Goal: Task Accomplishment & Management: Complete application form

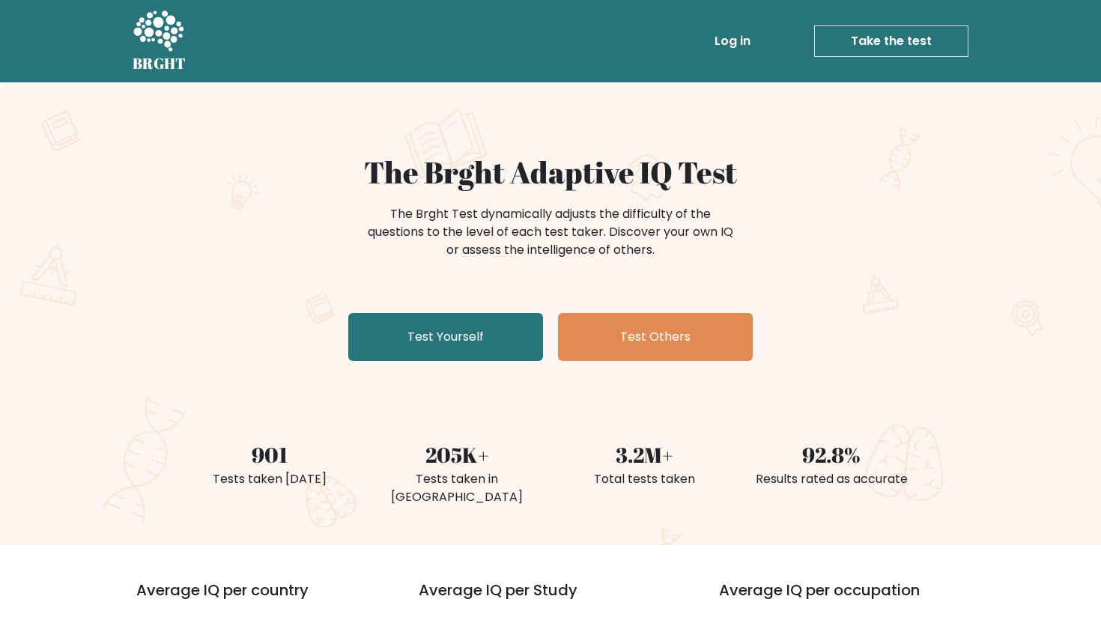
click at [906, 48] on link "Take the test" at bounding box center [891, 40] width 154 height 31
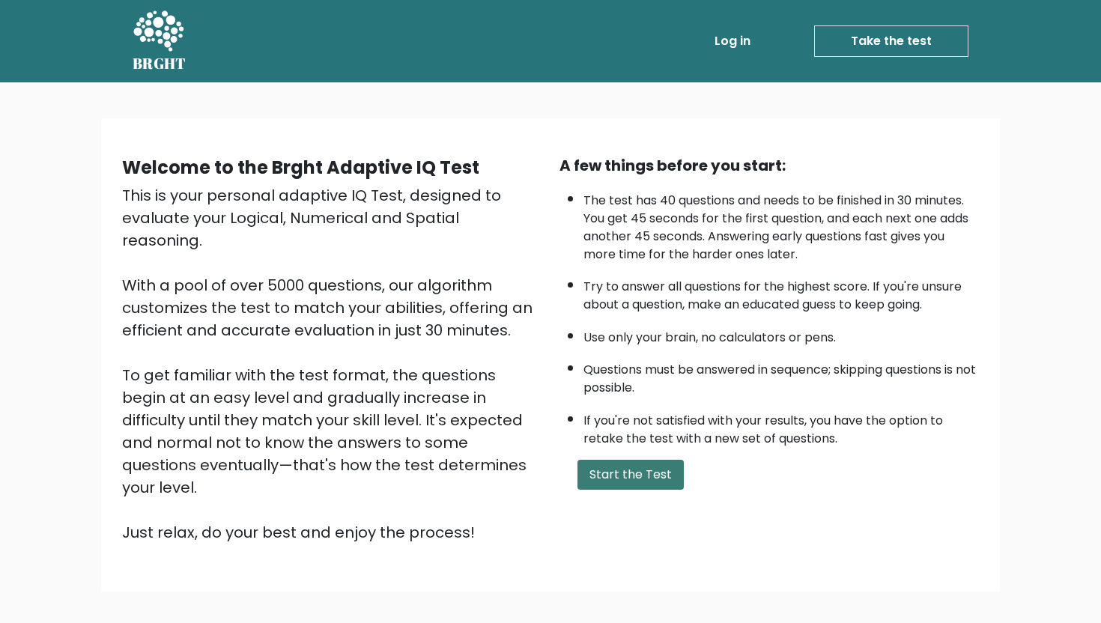
click at [611, 464] on button "Start the Test" at bounding box center [631, 475] width 106 height 30
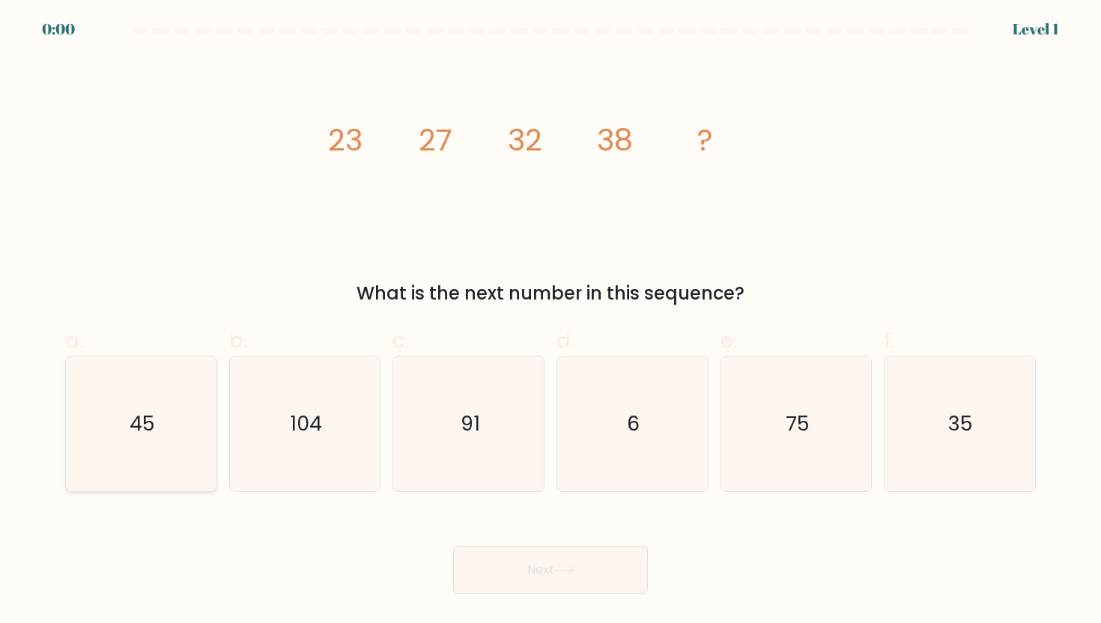
click at [124, 421] on icon "45" at bounding box center [140, 424] width 135 height 135
click at [551, 321] on input "a. 45" at bounding box center [551, 317] width 1 height 10
radio input "true"
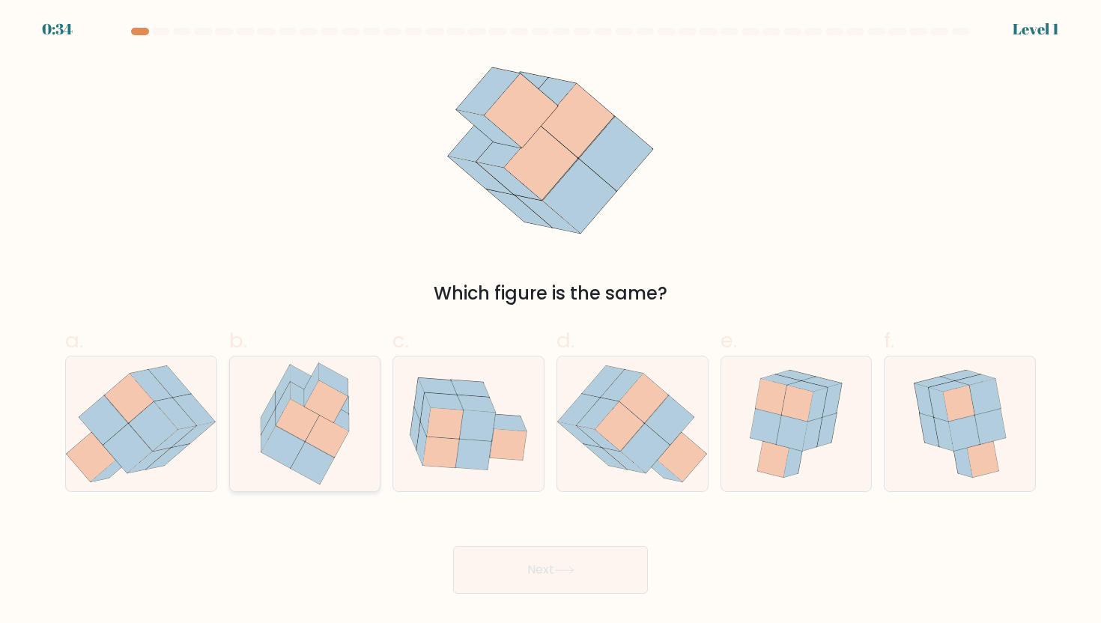
click at [318, 359] on icon at bounding box center [304, 424] width 117 height 135
click at [551, 321] on input "b." at bounding box center [551, 317] width 1 height 10
radio input "true"
click at [544, 578] on button "Next" at bounding box center [550, 570] width 195 height 48
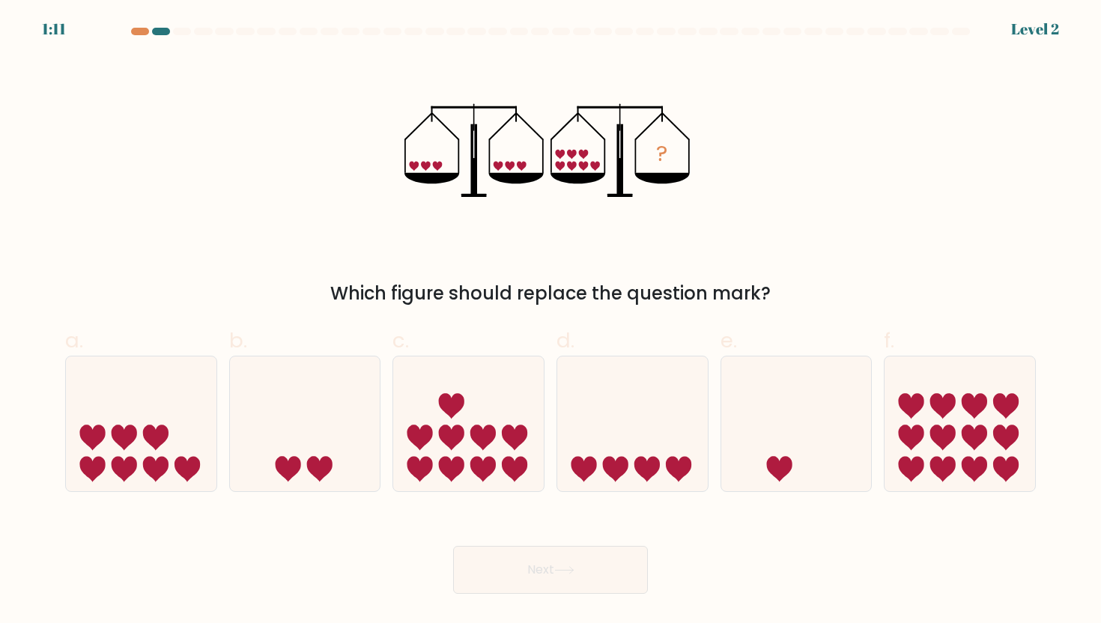
click at [836, 556] on div "Next" at bounding box center [550, 552] width 989 height 84
click at [188, 453] on icon at bounding box center [141, 424] width 151 height 124
click at [551, 321] on input "a." at bounding box center [551, 317] width 1 height 10
radio input "true"
click at [166, 470] on icon at bounding box center [155, 468] width 25 height 25
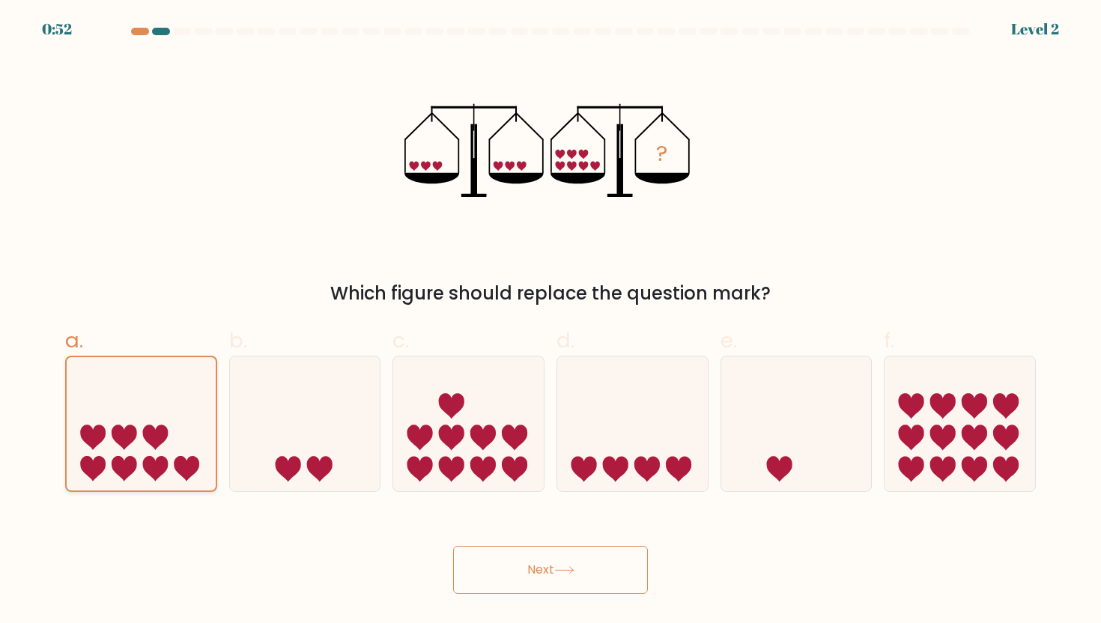
click at [551, 321] on input "a." at bounding box center [551, 317] width 1 height 10
click at [511, 560] on button "Next" at bounding box center [550, 570] width 195 height 48
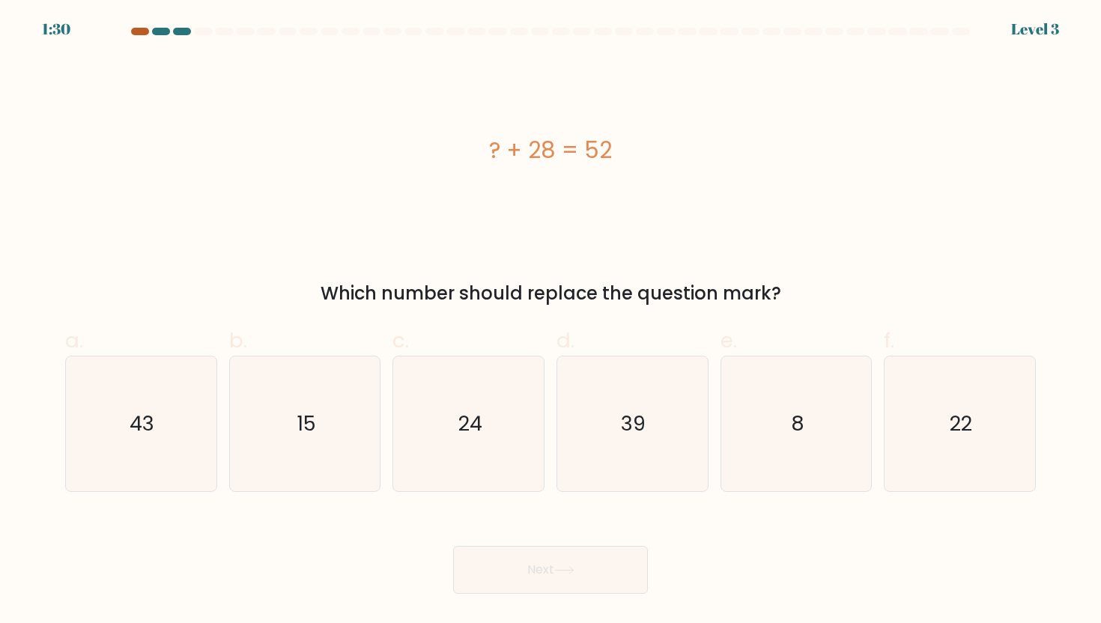
click at [138, 32] on div at bounding box center [140, 31] width 18 height 7
click at [135, 32] on div at bounding box center [140, 31] width 18 height 7
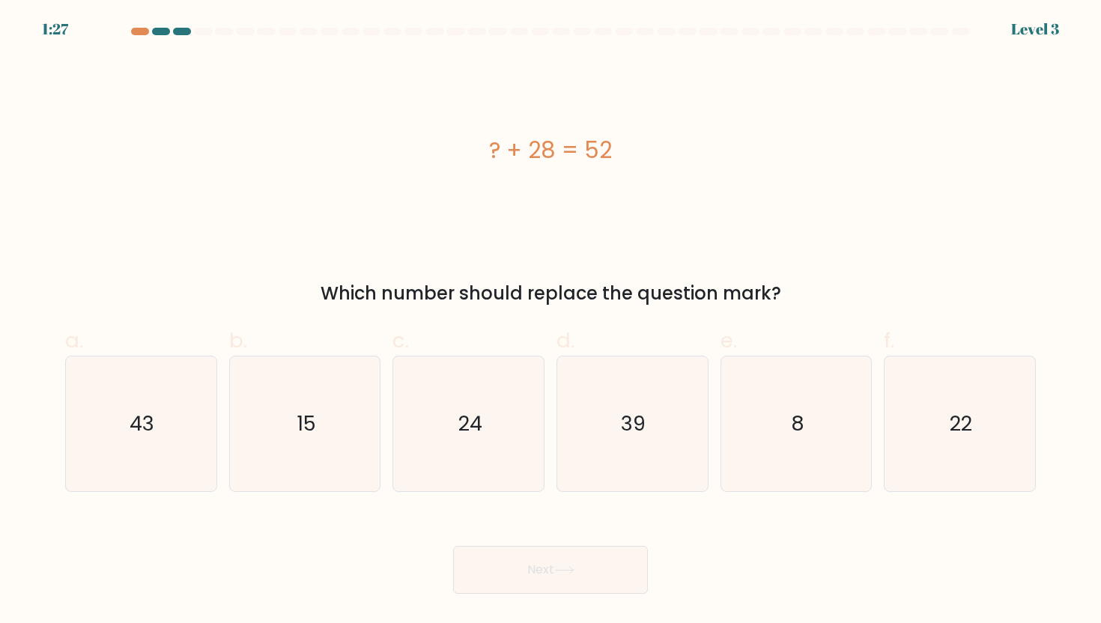
click at [152, 171] on div "? + 28 = 52" at bounding box center [550, 150] width 971 height 187
click at [461, 423] on text "24" at bounding box center [470, 424] width 24 height 28
click at [551, 321] on input "c. 24" at bounding box center [551, 317] width 1 height 10
radio input "true"
click at [500, 565] on button "Next" at bounding box center [550, 570] width 195 height 48
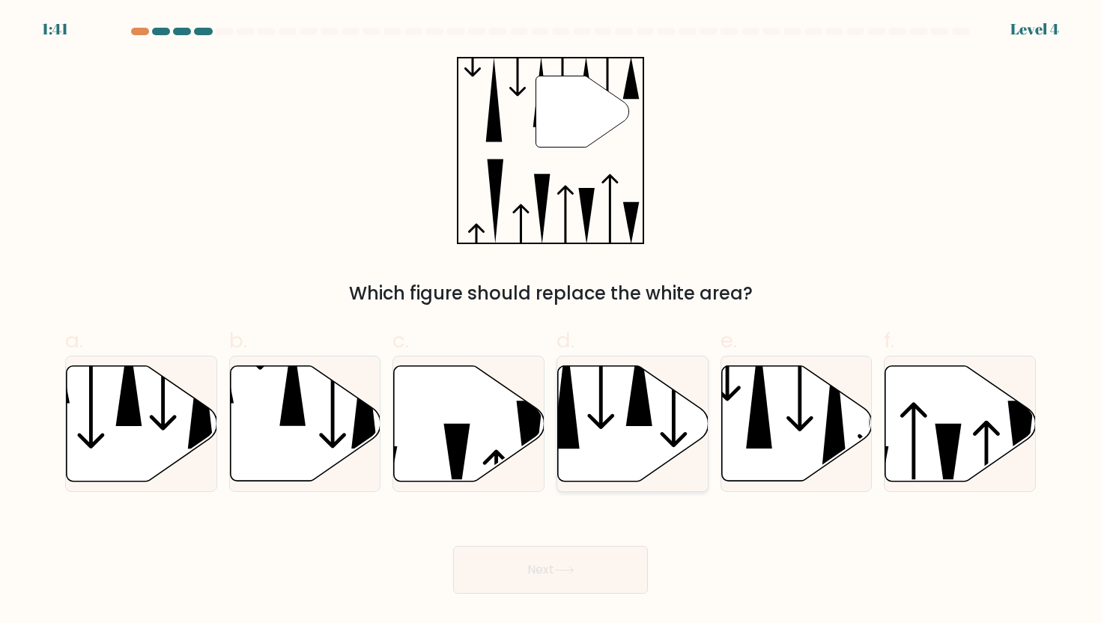
click at [634, 393] on icon at bounding box center [639, 380] width 26 height 91
click at [551, 321] on input "d." at bounding box center [551, 317] width 1 height 10
radio input "true"
click at [545, 590] on button "Next" at bounding box center [550, 570] width 195 height 48
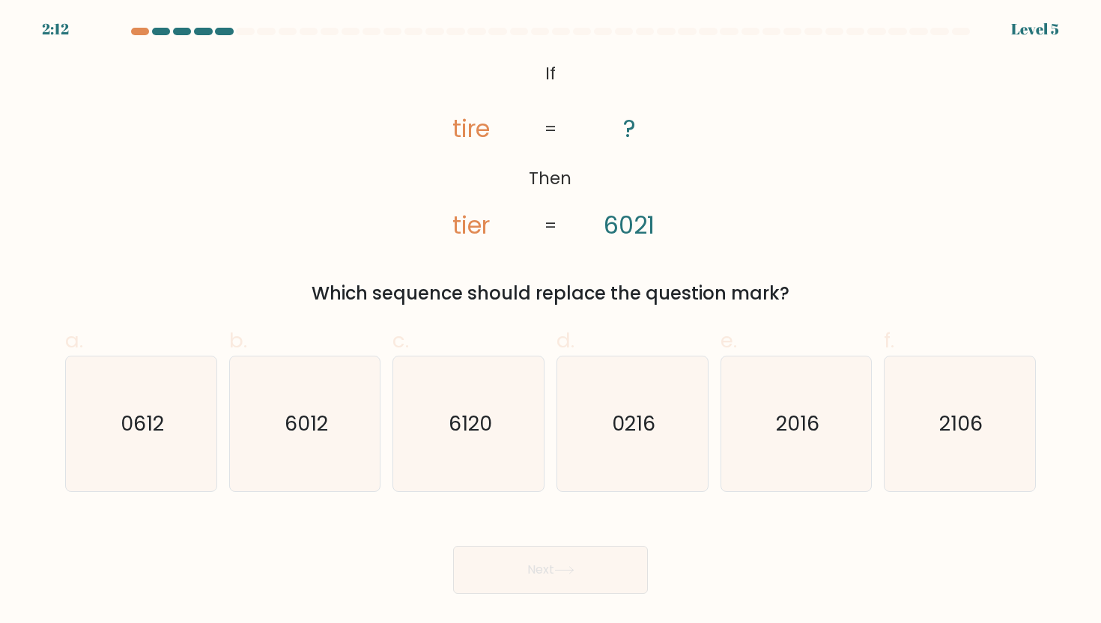
click at [228, 470] on div "b. 6012" at bounding box center [305, 409] width 164 height 168
click at [285, 470] on icon "6012" at bounding box center [304, 424] width 135 height 135
click at [551, 321] on input "b. 6012" at bounding box center [551, 317] width 1 height 10
radio input "true"
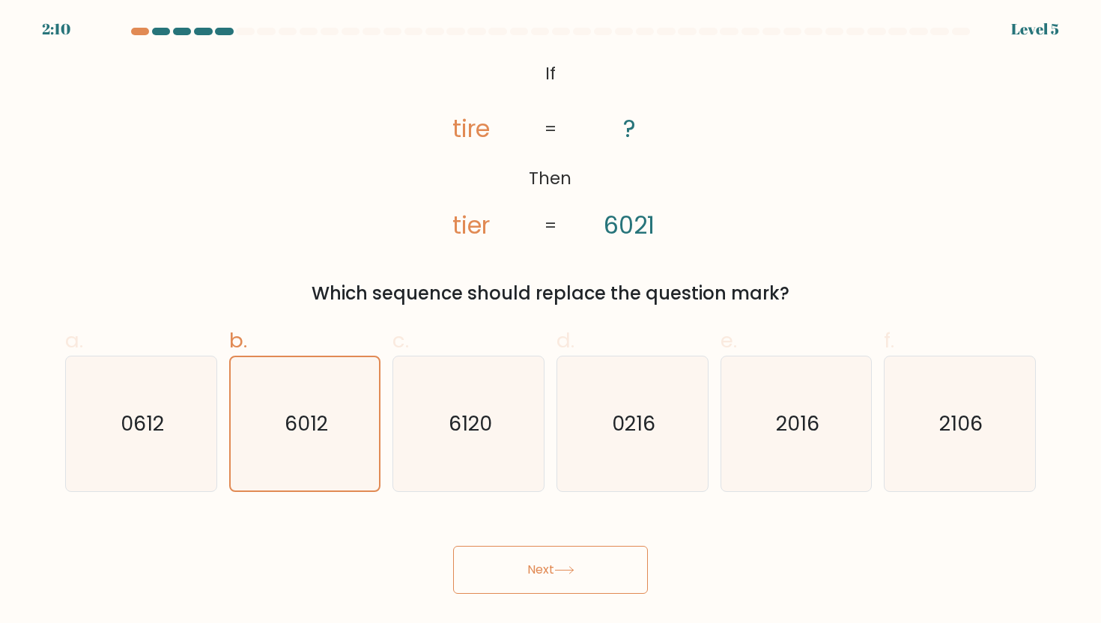
click at [529, 578] on button "Next" at bounding box center [550, 570] width 195 height 48
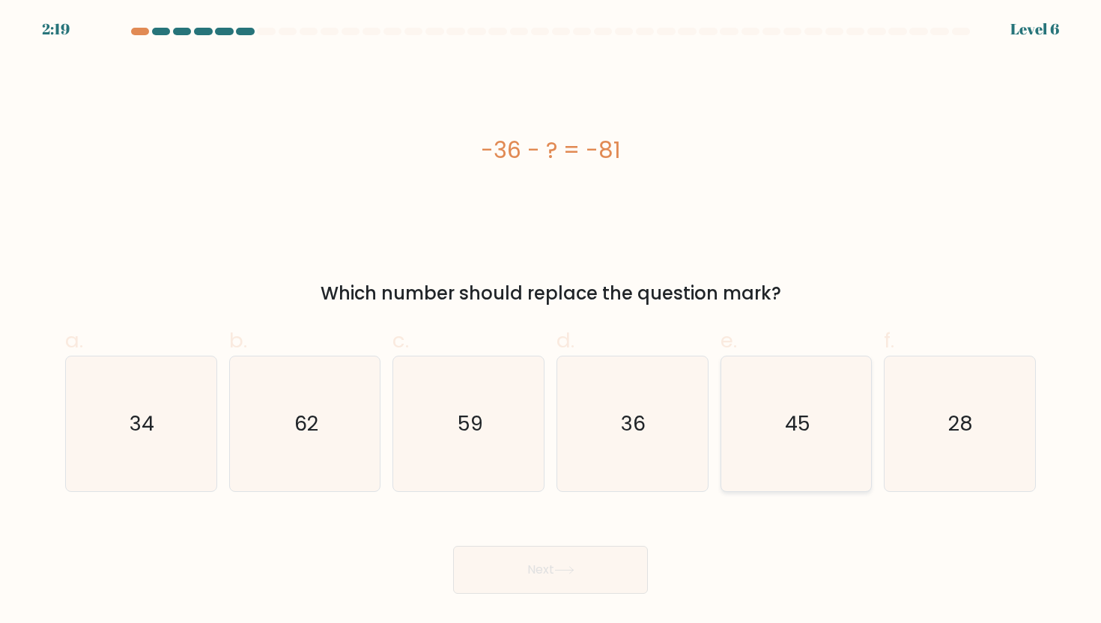
click at [819, 464] on icon "45" at bounding box center [796, 424] width 135 height 135
click at [551, 321] on input "e. 45" at bounding box center [551, 317] width 1 height 10
radio input "true"
click at [557, 575] on button "Next" at bounding box center [550, 570] width 195 height 48
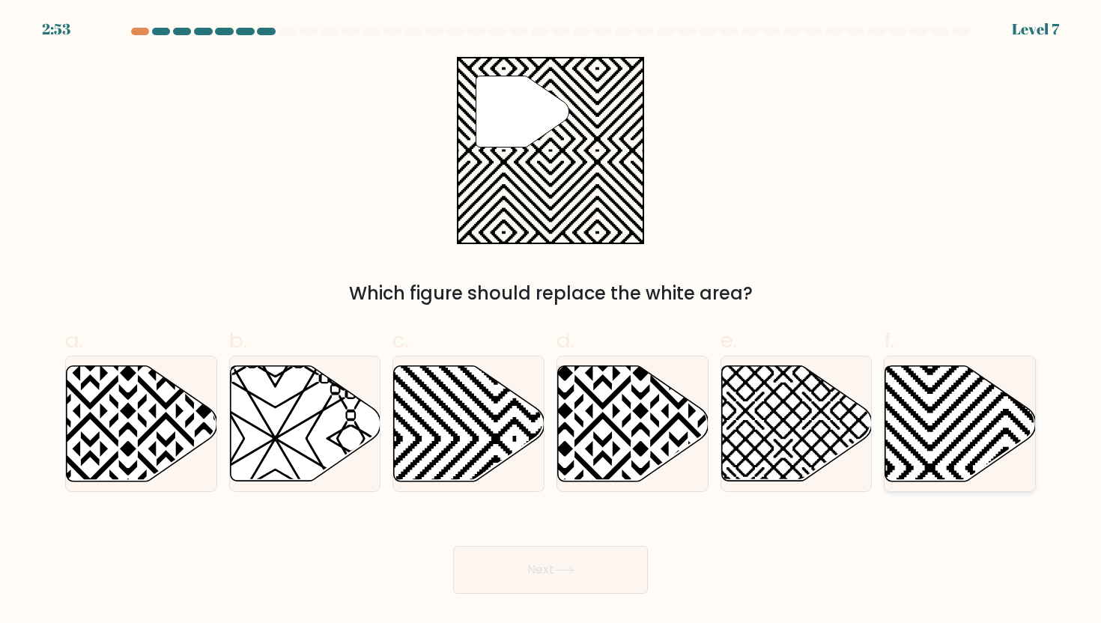
click at [956, 413] on icon at bounding box center [960, 423] width 151 height 115
click at [551, 321] on input "f." at bounding box center [551, 317] width 1 height 10
radio input "true"
click at [594, 569] on button "Next" at bounding box center [550, 570] width 195 height 48
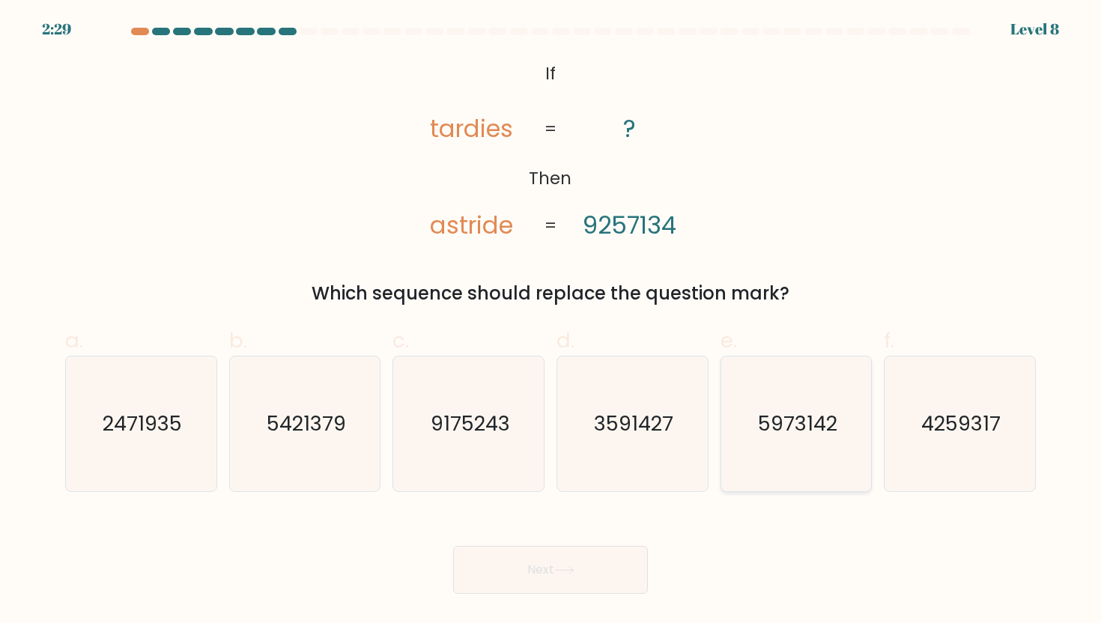
click at [822, 397] on icon "5973142" at bounding box center [796, 424] width 135 height 135
click at [551, 321] on input "e. 5973142" at bounding box center [551, 317] width 1 height 10
radio input "true"
click at [636, 553] on button "Next" at bounding box center [550, 570] width 195 height 48
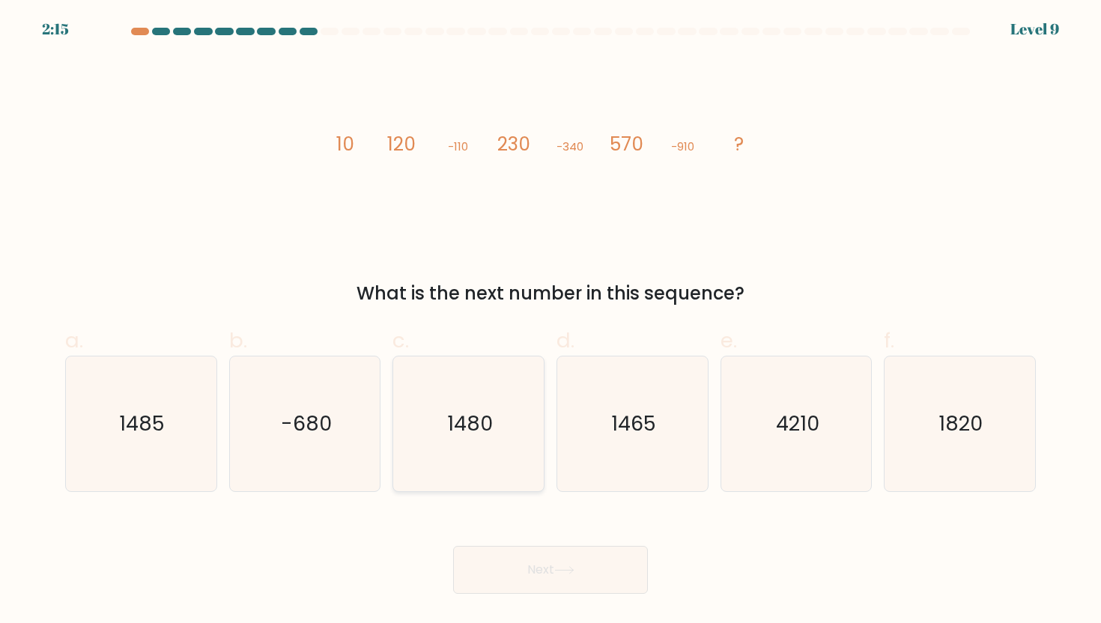
click at [491, 363] on icon "1480" at bounding box center [469, 424] width 135 height 135
click at [551, 321] on input "c. 1480" at bounding box center [551, 317] width 1 height 10
radio input "true"
click at [548, 563] on button "Next" at bounding box center [550, 570] width 195 height 48
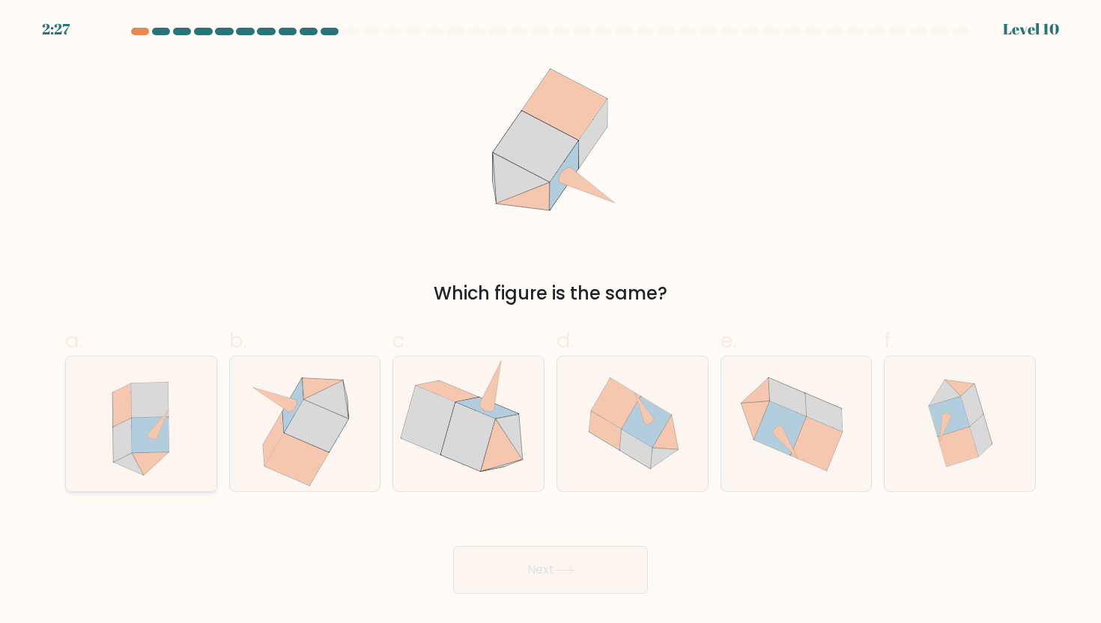
click at [157, 405] on icon at bounding box center [149, 401] width 37 height 36
click at [551, 321] on input "a." at bounding box center [551, 317] width 1 height 10
radio input "true"
click at [509, 559] on button "Next" at bounding box center [550, 570] width 195 height 48
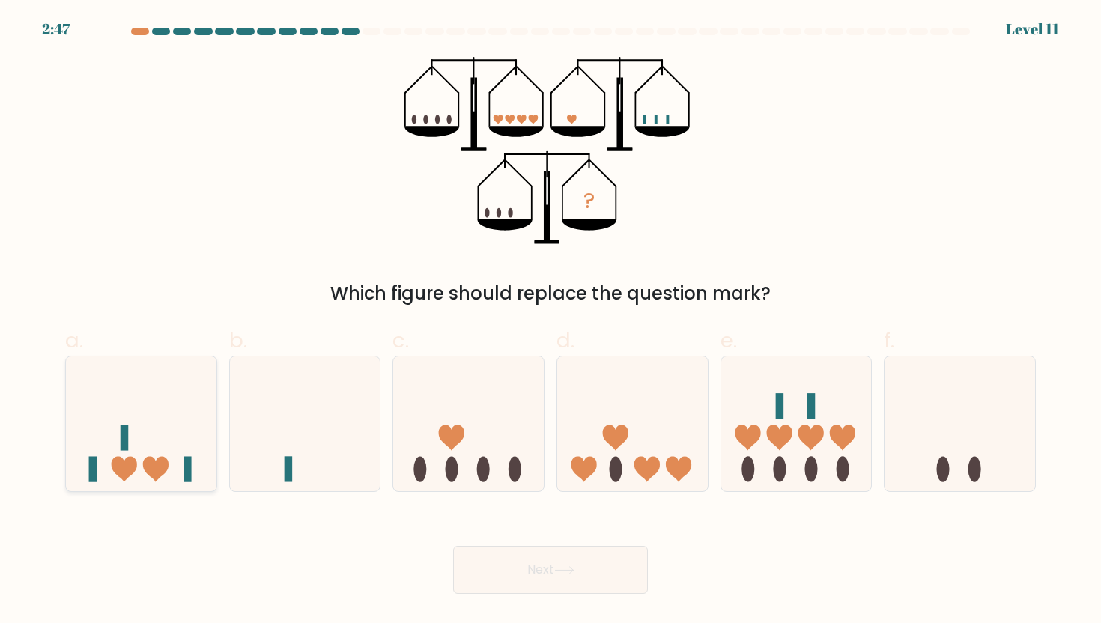
click at [198, 396] on icon at bounding box center [141, 424] width 151 height 124
click at [551, 321] on input "a." at bounding box center [551, 317] width 1 height 10
radio input "true"
click at [521, 562] on button "Next" at bounding box center [550, 570] width 195 height 48
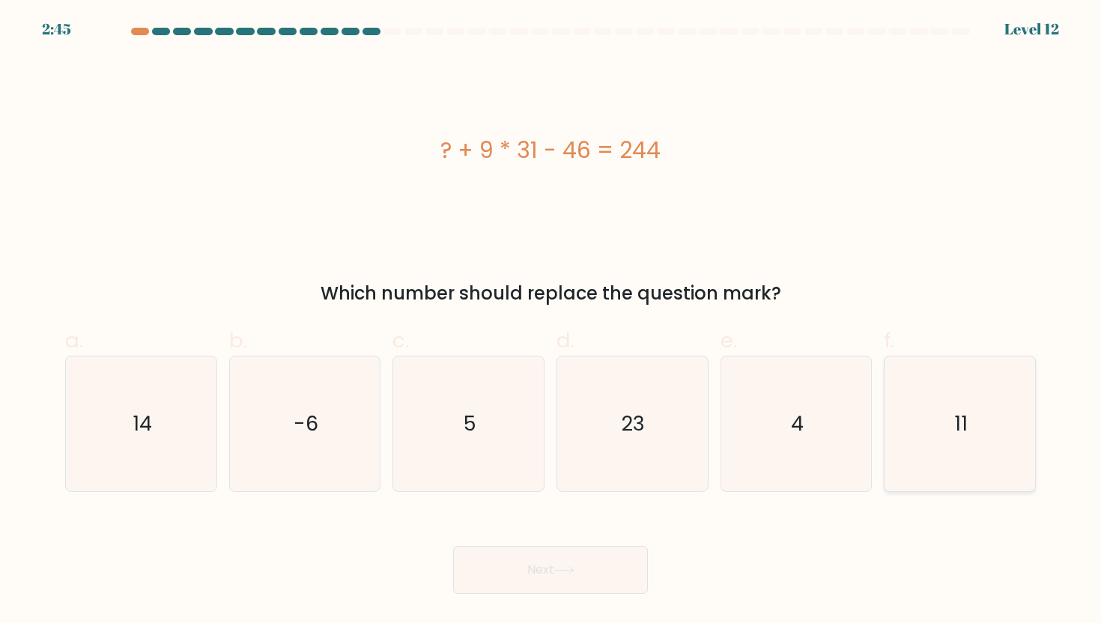
click at [956, 412] on text "11" at bounding box center [960, 424] width 13 height 28
click at [551, 321] on input "f. 11" at bounding box center [551, 317] width 1 height 10
radio input "true"
click at [592, 552] on button "Next" at bounding box center [550, 570] width 195 height 48
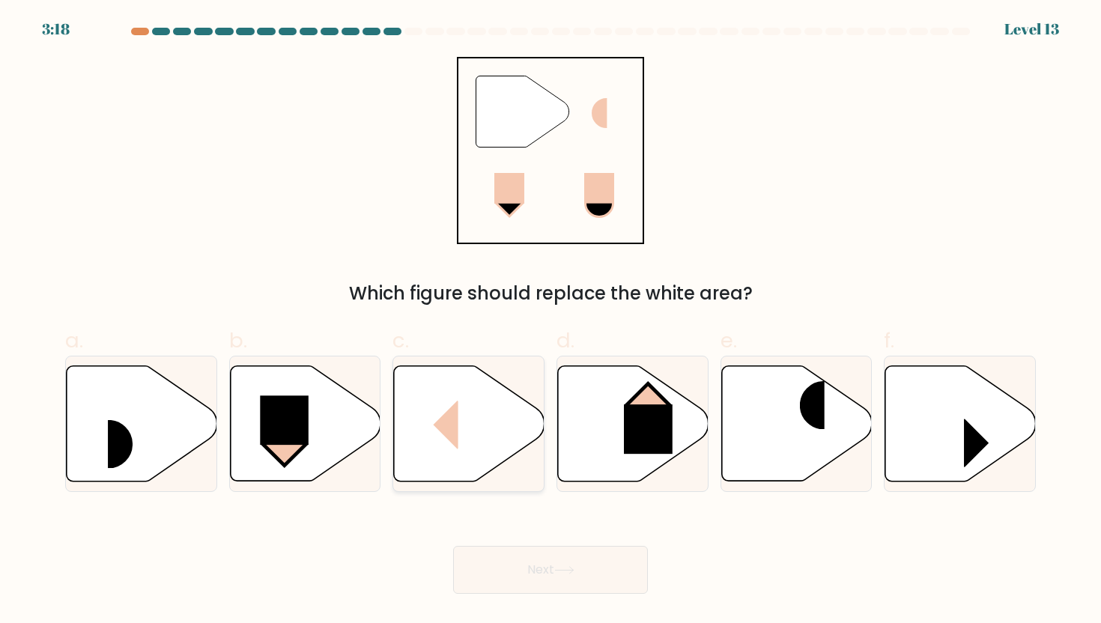
click at [448, 396] on icon at bounding box center [469, 423] width 151 height 115
click at [551, 321] on input "c." at bounding box center [551, 317] width 1 height 10
radio input "true"
click at [562, 553] on button "Next" at bounding box center [550, 570] width 195 height 48
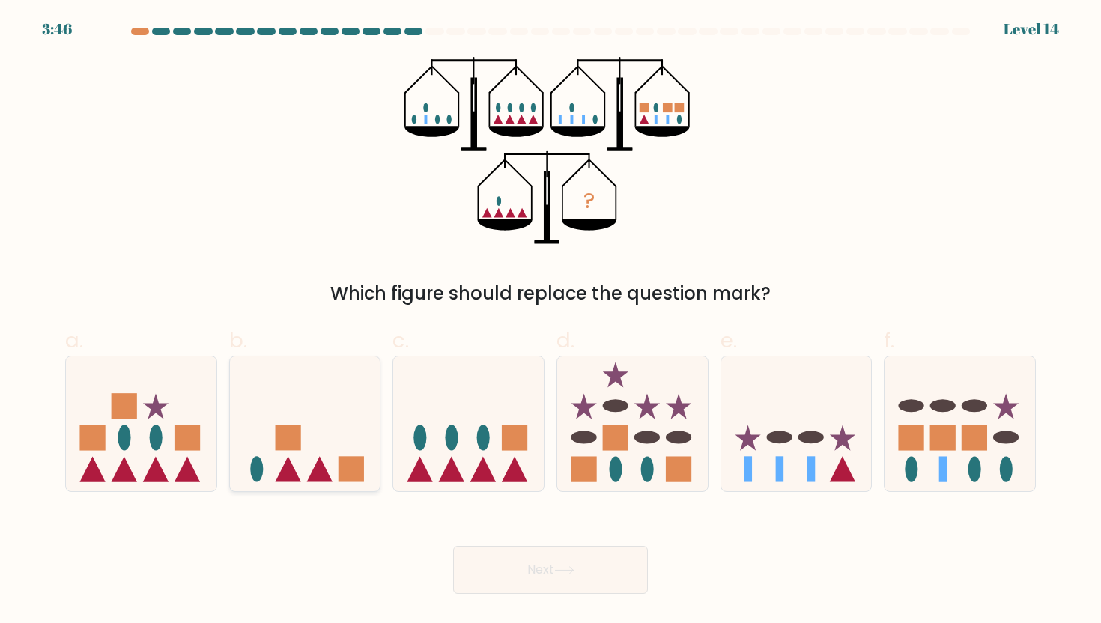
click at [295, 462] on icon at bounding box center [305, 424] width 151 height 124
click at [551, 321] on input "b." at bounding box center [551, 317] width 1 height 10
radio input "true"
click at [563, 569] on icon at bounding box center [564, 570] width 20 height 8
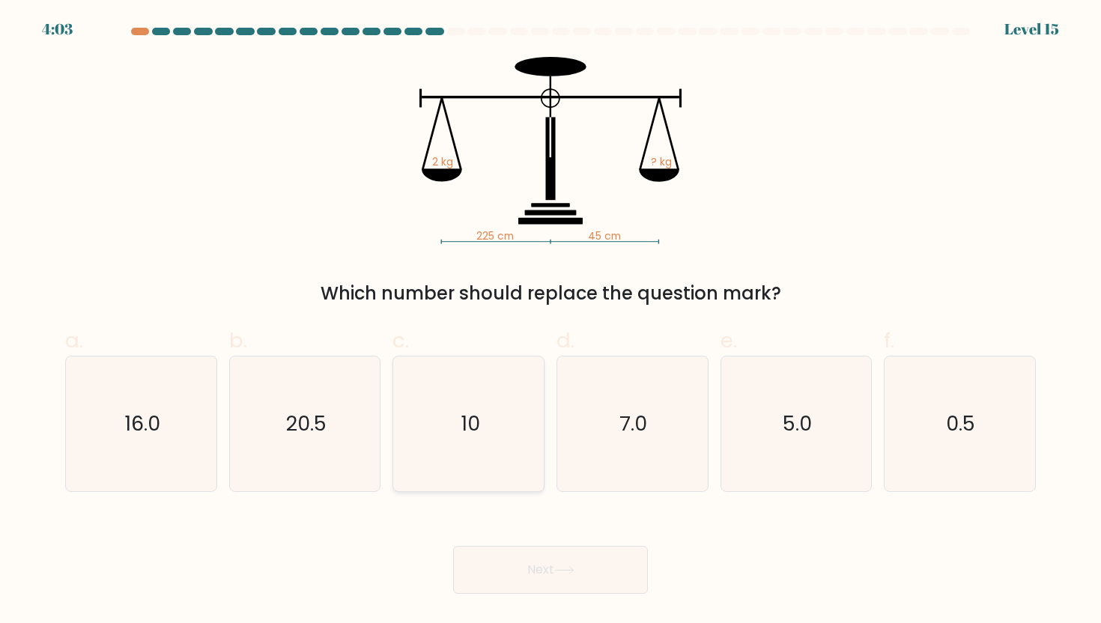
click at [506, 404] on icon "10" at bounding box center [469, 424] width 135 height 135
click at [551, 321] on input "c. 10" at bounding box center [551, 317] width 1 height 10
radio input "true"
click at [513, 569] on button "Next" at bounding box center [550, 570] width 195 height 48
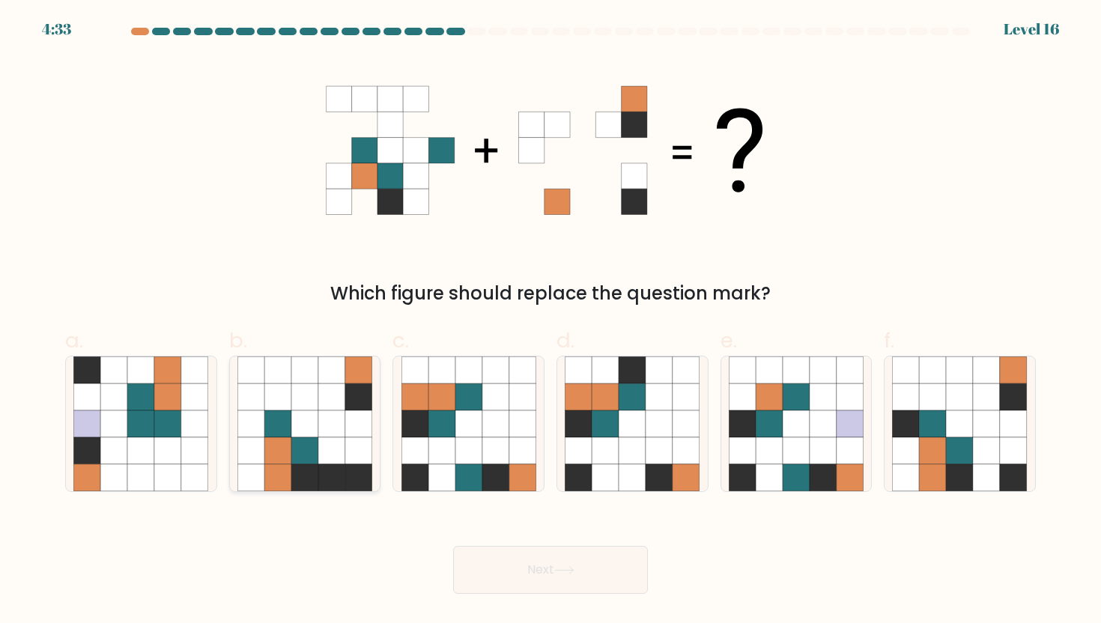
click at [315, 386] on icon at bounding box center [304, 397] width 27 height 27
click at [551, 321] on input "b." at bounding box center [551, 317] width 1 height 10
radio input "true"
click at [509, 569] on button "Next" at bounding box center [550, 570] width 195 height 48
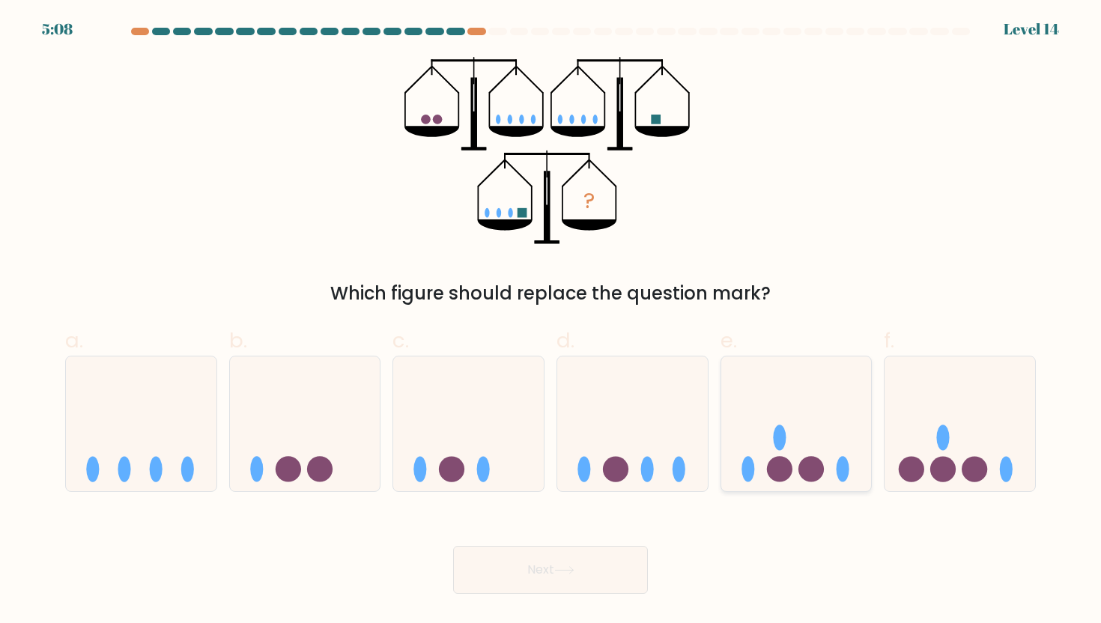
click at [823, 431] on icon at bounding box center [796, 424] width 151 height 124
click at [551, 321] on input "e." at bounding box center [551, 317] width 1 height 10
radio input "true"
click at [554, 562] on button "Next" at bounding box center [550, 570] width 195 height 48
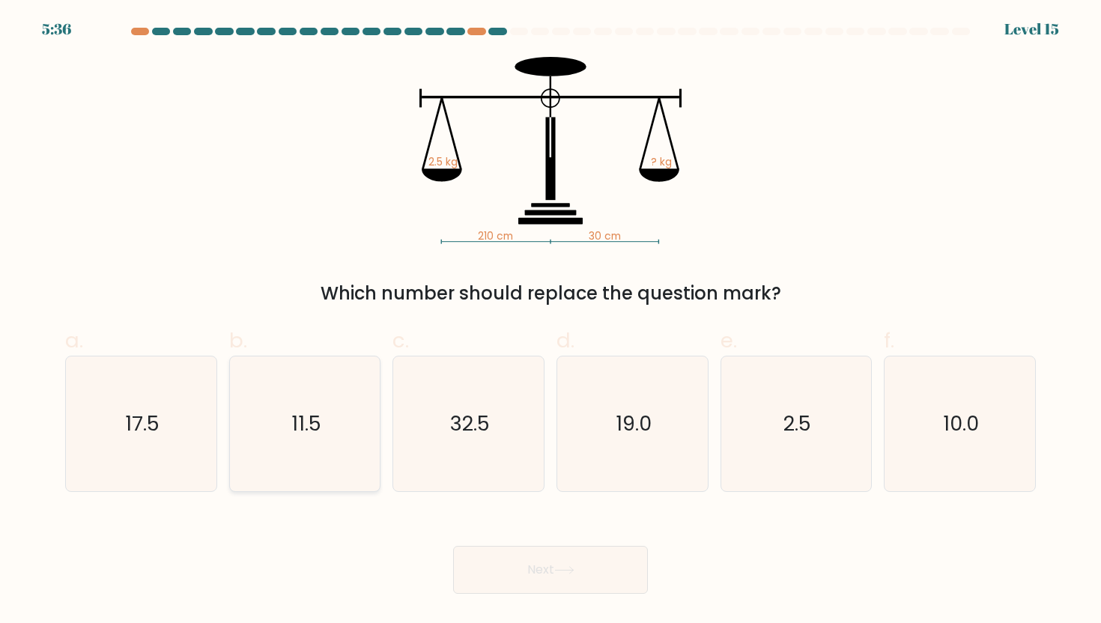
click at [289, 423] on icon "11.5" at bounding box center [304, 424] width 135 height 135
click at [551, 321] on input "b. 11.5" at bounding box center [551, 317] width 1 height 10
radio input "true"
click at [539, 564] on button "Next" at bounding box center [550, 570] width 195 height 48
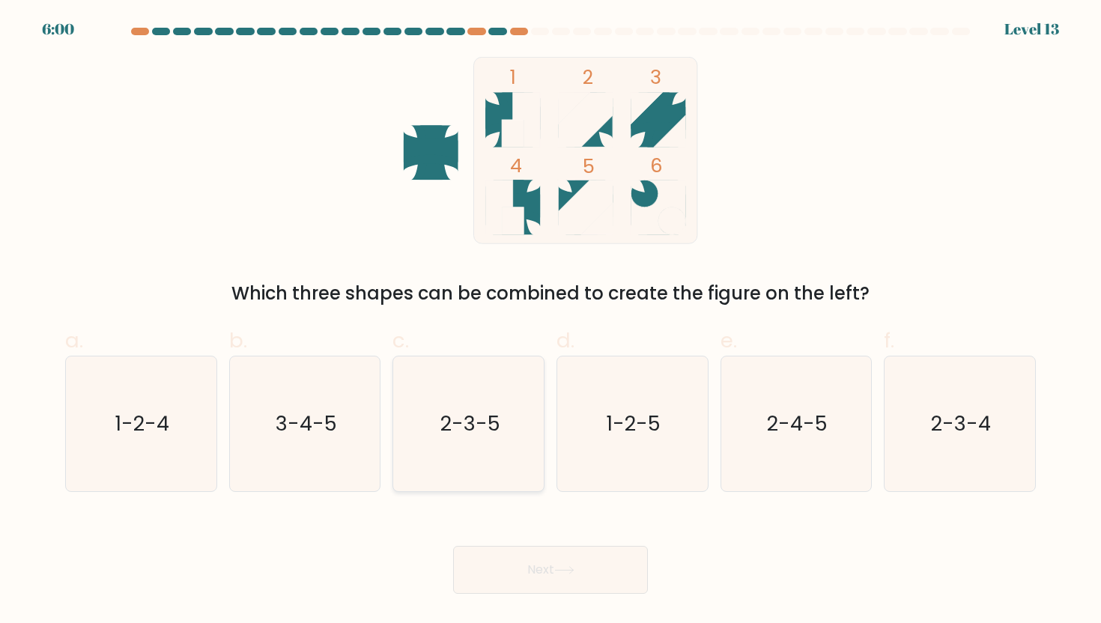
click at [513, 424] on icon "2-3-5" at bounding box center [469, 424] width 135 height 135
click at [551, 321] on input "c. 2-3-5" at bounding box center [551, 317] width 1 height 10
radio input "true"
click at [513, 424] on icon "2-3-5" at bounding box center [468, 423] width 133 height 133
click at [551, 321] on input "c. 2-3-5" at bounding box center [551, 317] width 1 height 10
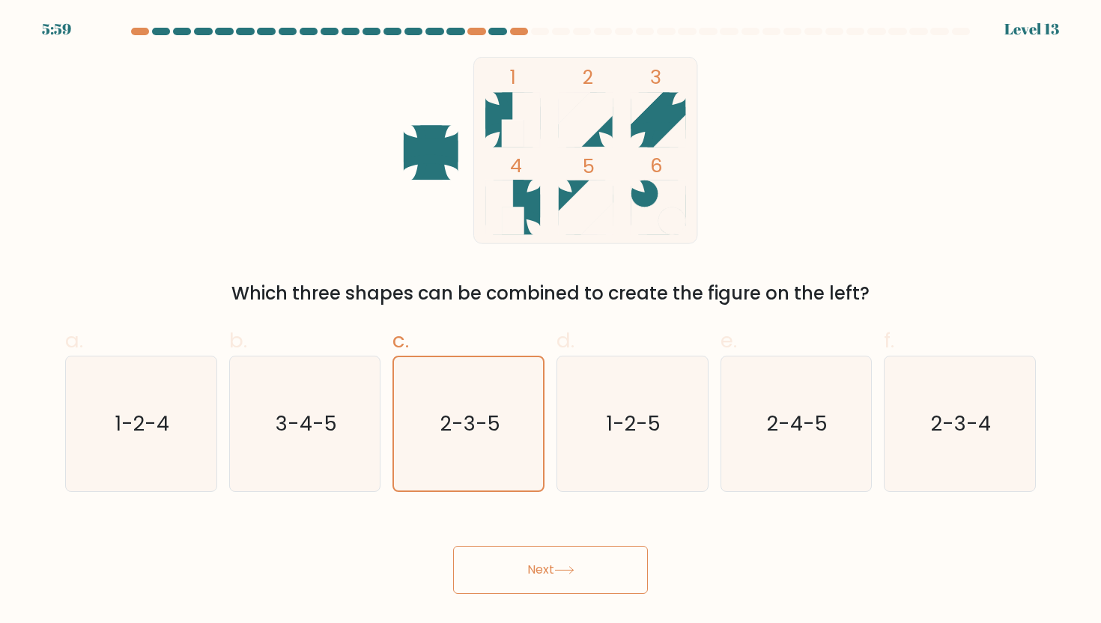
click at [544, 557] on button "Next" at bounding box center [550, 570] width 195 height 48
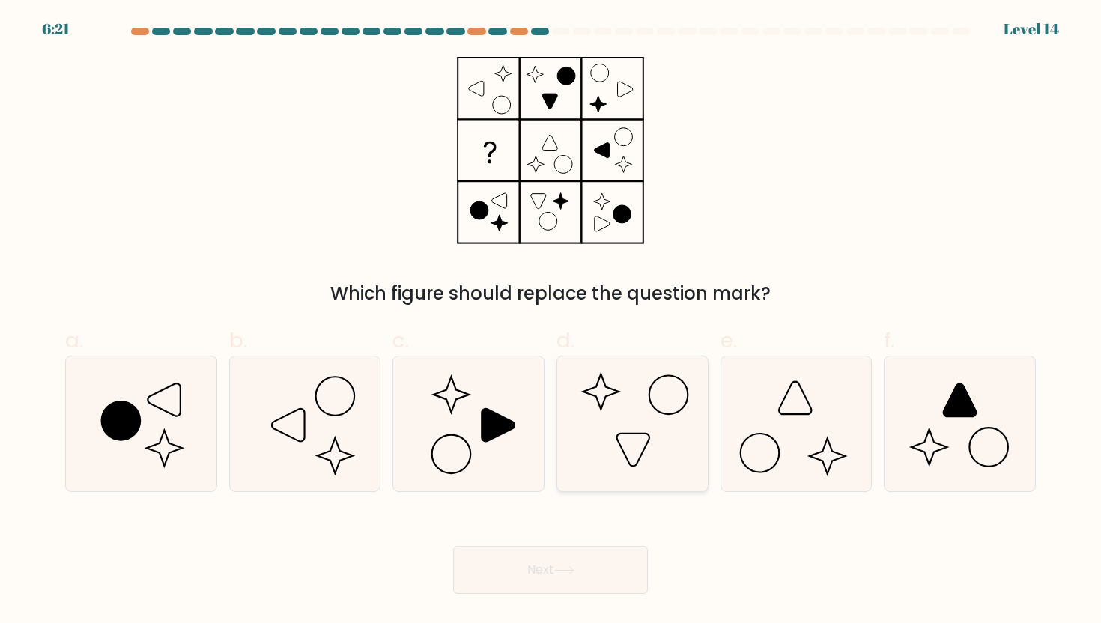
click at [605, 438] on icon at bounding box center [632, 424] width 135 height 135
click at [551, 321] on input "d." at bounding box center [551, 317] width 1 height 10
radio input "true"
click at [572, 566] on button "Next" at bounding box center [550, 570] width 195 height 48
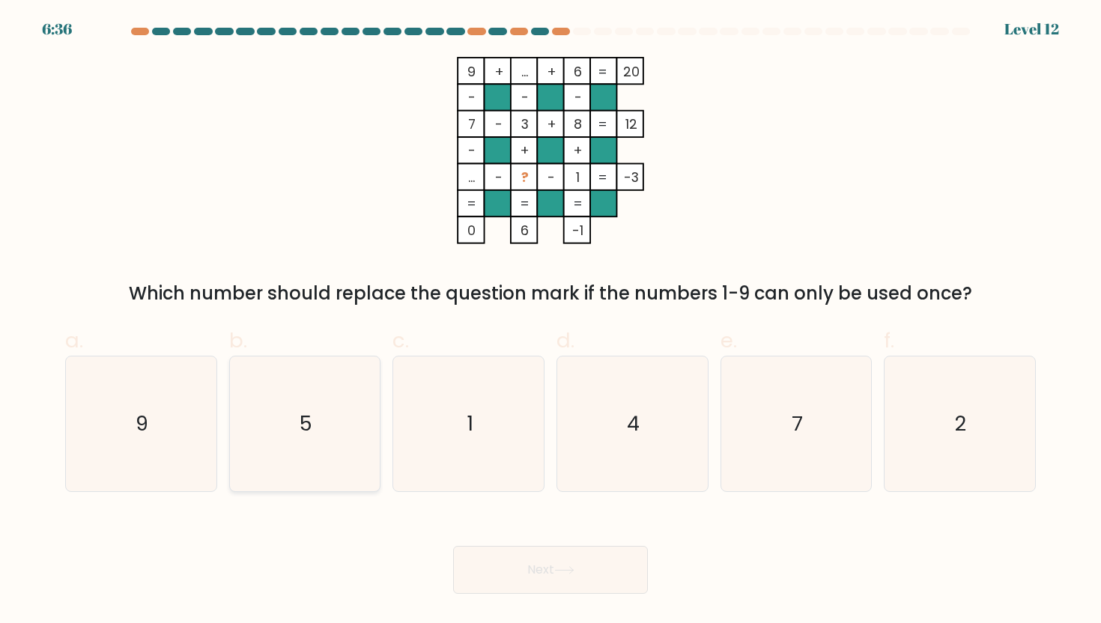
click at [315, 400] on icon "5" at bounding box center [304, 424] width 135 height 135
click at [551, 321] on input "b. 5" at bounding box center [551, 317] width 1 height 10
radio input "true"
click at [581, 577] on button "Next" at bounding box center [550, 570] width 195 height 48
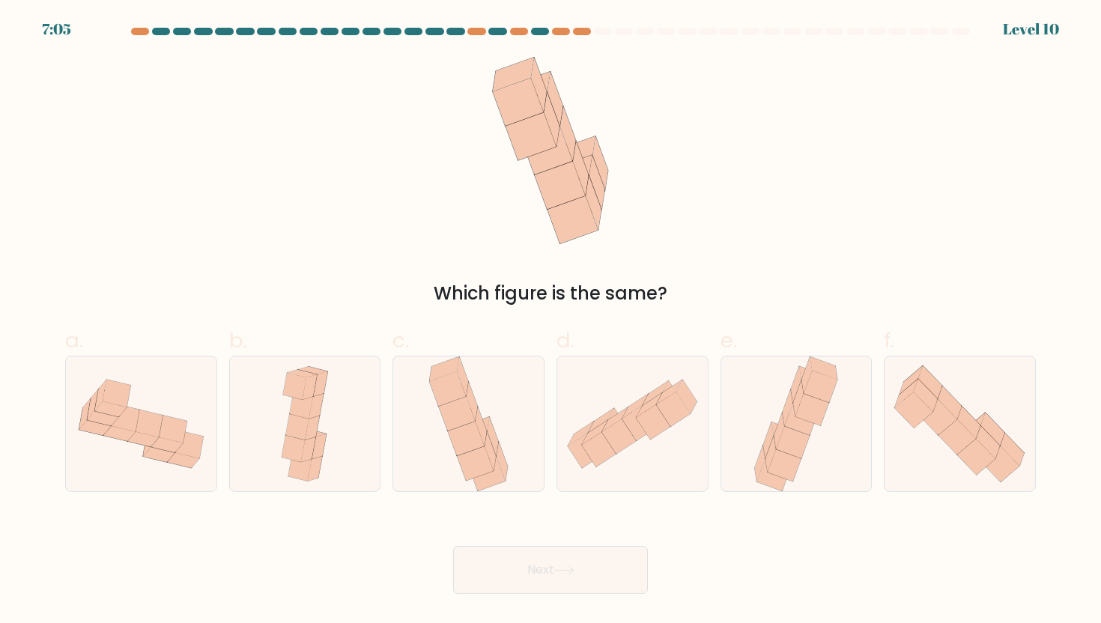
click at [28, 440] on form at bounding box center [550, 311] width 1101 height 566
click at [98, 425] on icon at bounding box center [94, 427] width 31 height 15
click at [551, 321] on input "a." at bounding box center [551, 317] width 1 height 10
radio input "true"
click at [482, 587] on button "Next" at bounding box center [550, 570] width 195 height 48
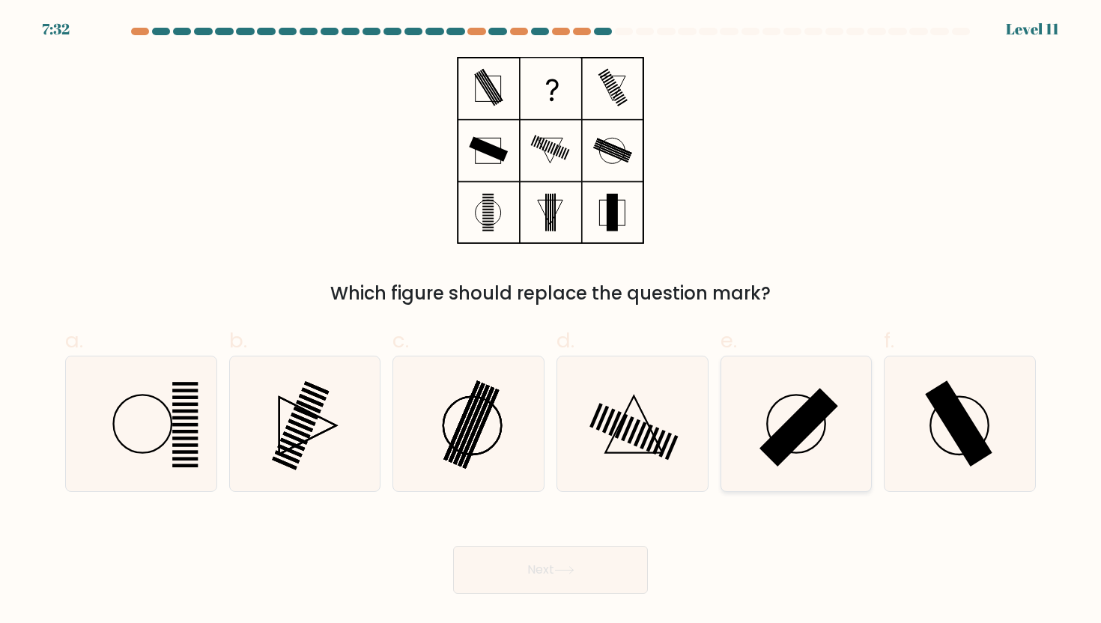
click at [845, 402] on icon at bounding box center [796, 424] width 135 height 135
click at [551, 321] on input "e." at bounding box center [551, 317] width 1 height 10
radio input "true"
click at [923, 402] on icon at bounding box center [959, 424] width 135 height 135
click at [551, 321] on input "f." at bounding box center [551, 317] width 1 height 10
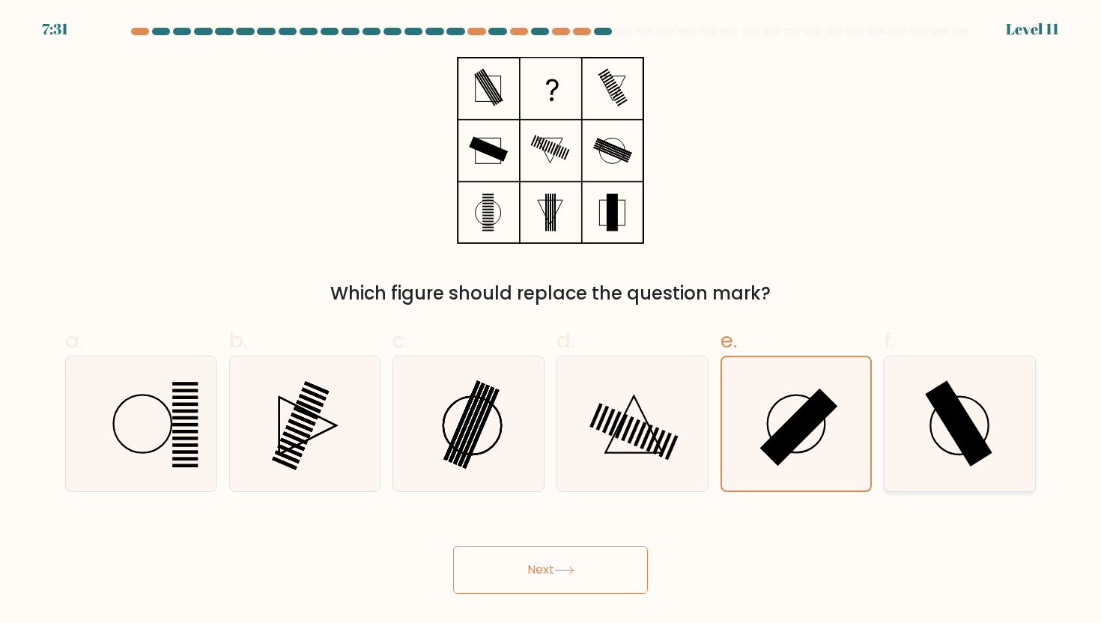
radio input "true"
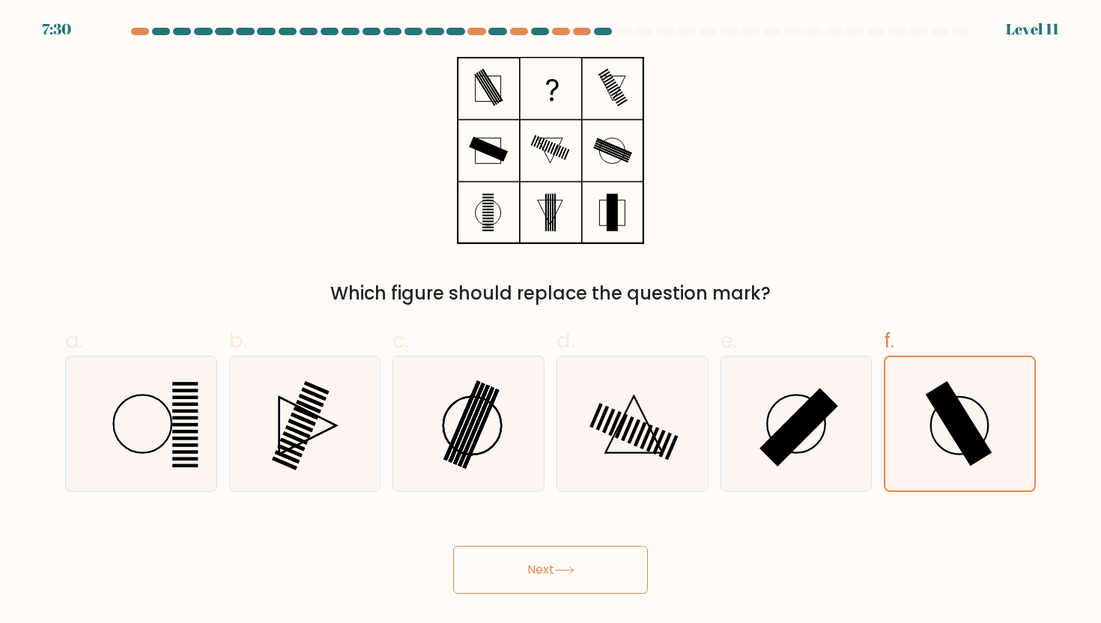
click at [530, 561] on button "Next" at bounding box center [550, 570] width 195 height 48
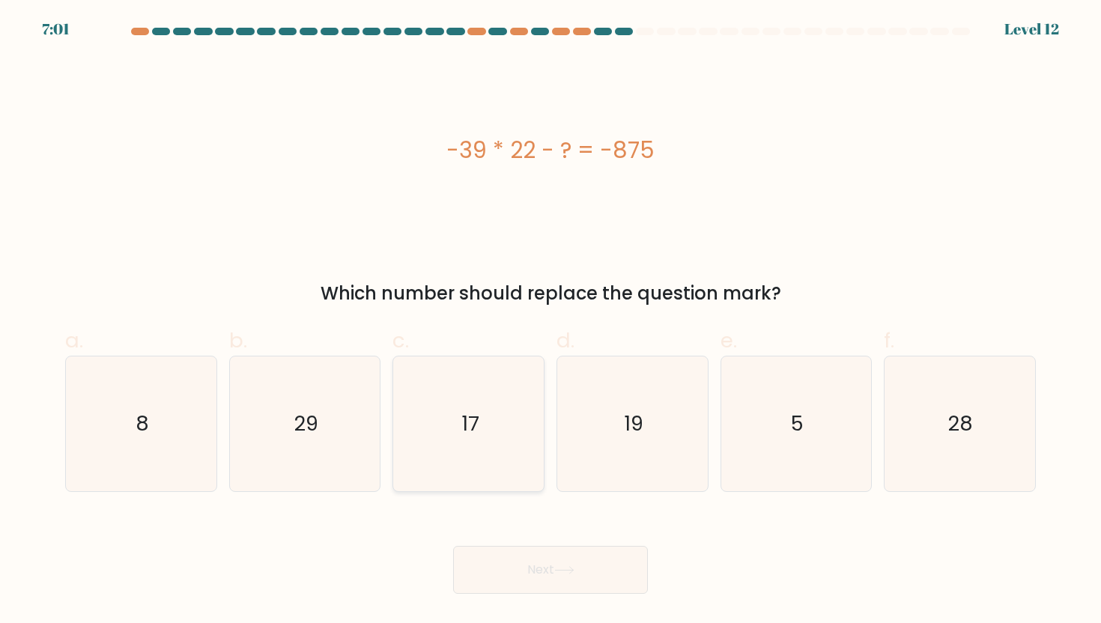
click at [476, 445] on icon "17" at bounding box center [469, 424] width 135 height 135
click at [551, 321] on input "c. 17" at bounding box center [551, 317] width 1 height 10
radio input "true"
click at [582, 554] on button "Next" at bounding box center [550, 570] width 195 height 48
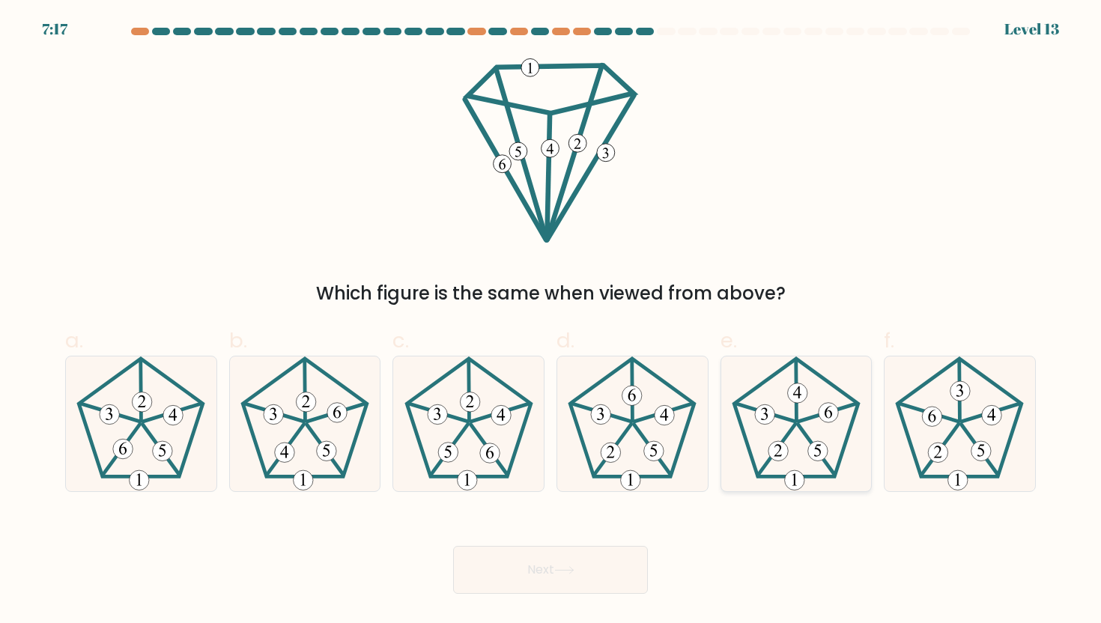
click at [829, 366] on icon at bounding box center [796, 424] width 135 height 135
click at [551, 321] on input "e." at bounding box center [551, 317] width 1 height 10
radio input "true"
click at [589, 578] on button "Next" at bounding box center [550, 570] width 195 height 48
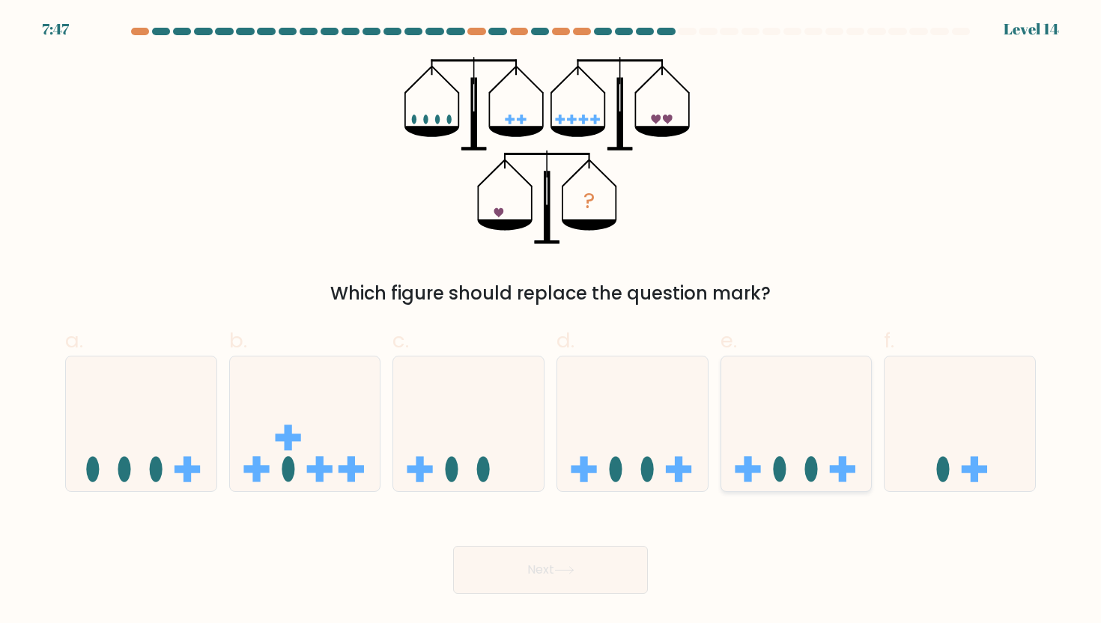
click at [832, 411] on icon at bounding box center [796, 424] width 151 height 124
click at [551, 321] on input "e." at bounding box center [551, 317] width 1 height 10
radio input "true"
click at [576, 564] on button "Next" at bounding box center [550, 570] width 195 height 48
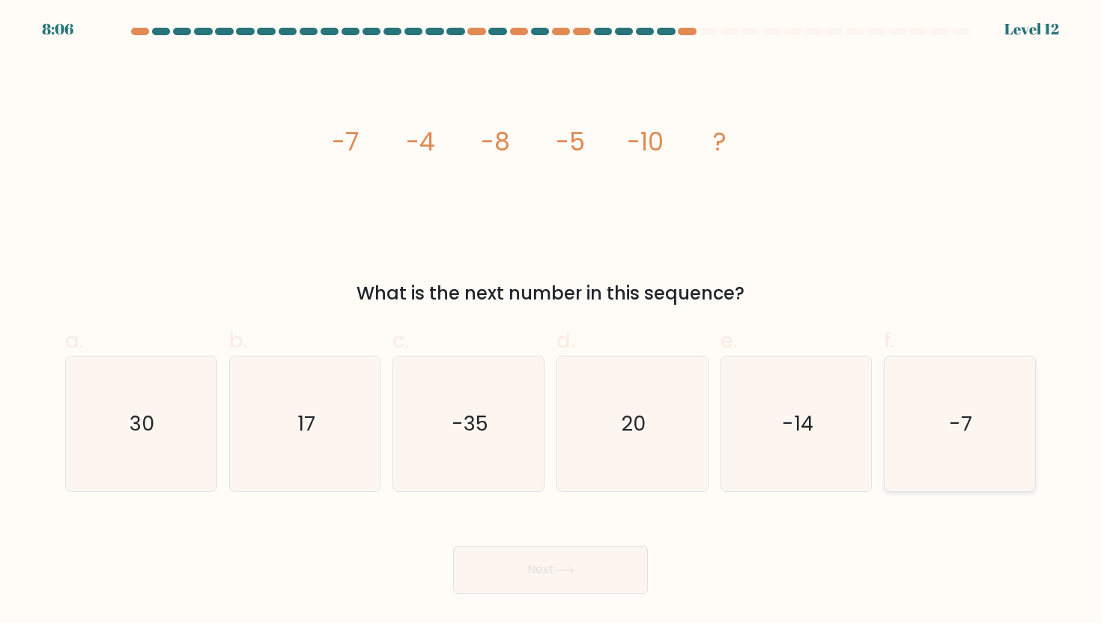
click at [995, 441] on icon "-7" at bounding box center [959, 424] width 135 height 135
click at [551, 321] on input "f. -7" at bounding box center [551, 317] width 1 height 10
radio input "true"
click at [542, 580] on button "Next" at bounding box center [550, 570] width 195 height 48
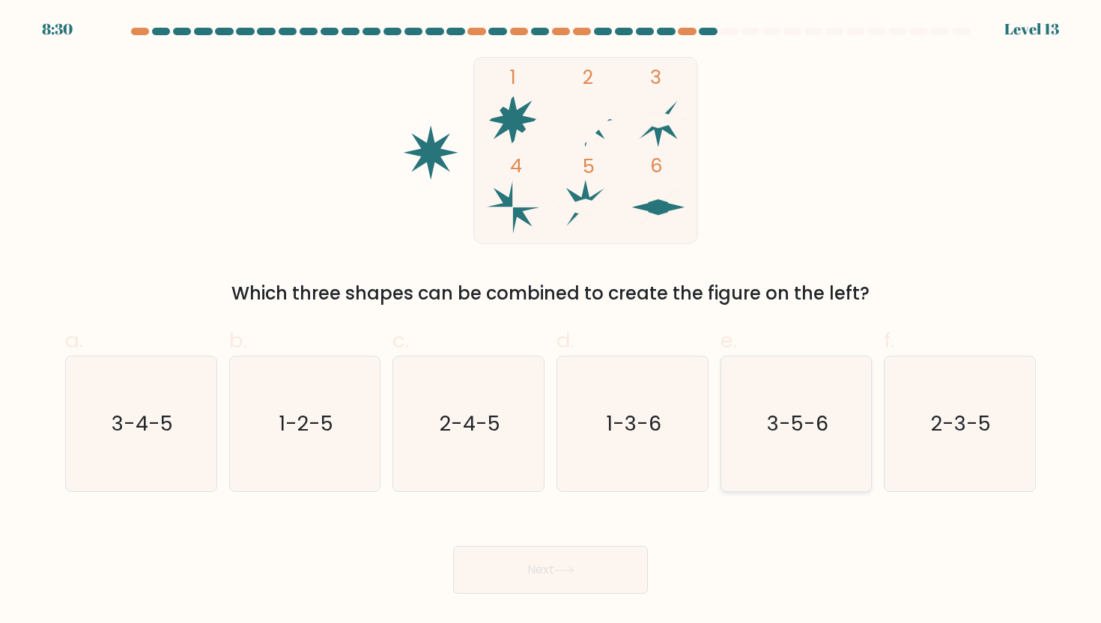
click at [789, 446] on icon "3-5-6" at bounding box center [796, 424] width 135 height 135
click at [551, 321] on input "e. 3-5-6" at bounding box center [551, 317] width 1 height 10
radio input "true"
click at [622, 563] on button "Next" at bounding box center [550, 570] width 195 height 48
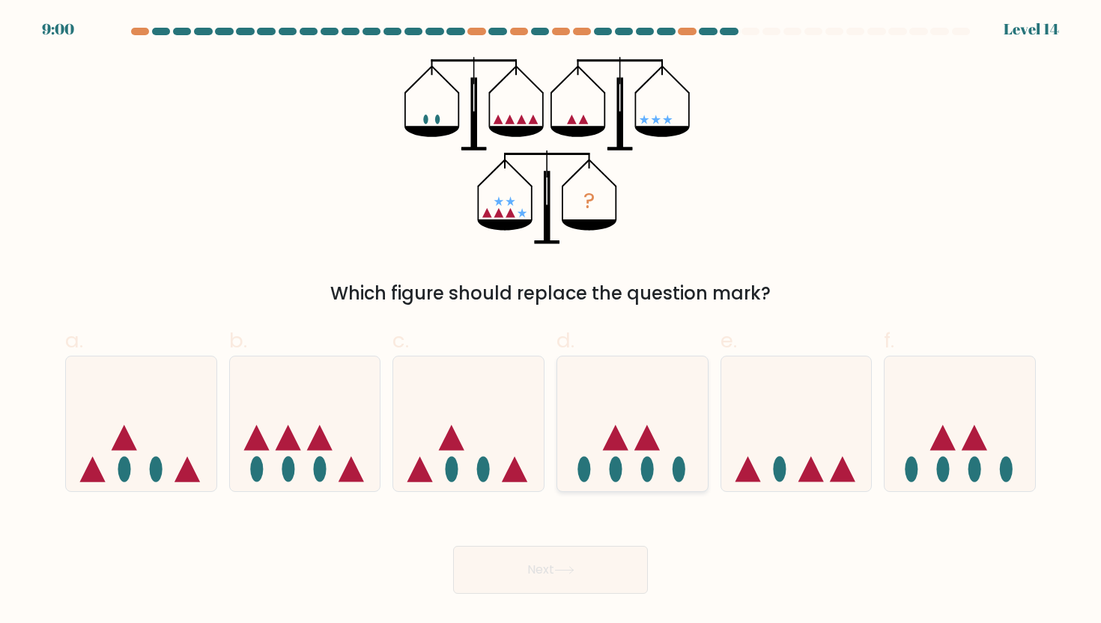
click at [670, 407] on icon at bounding box center [632, 424] width 151 height 124
click at [551, 321] on input "d." at bounding box center [551, 317] width 1 height 10
radio input "true"
click at [556, 551] on button "Next" at bounding box center [550, 570] width 195 height 48
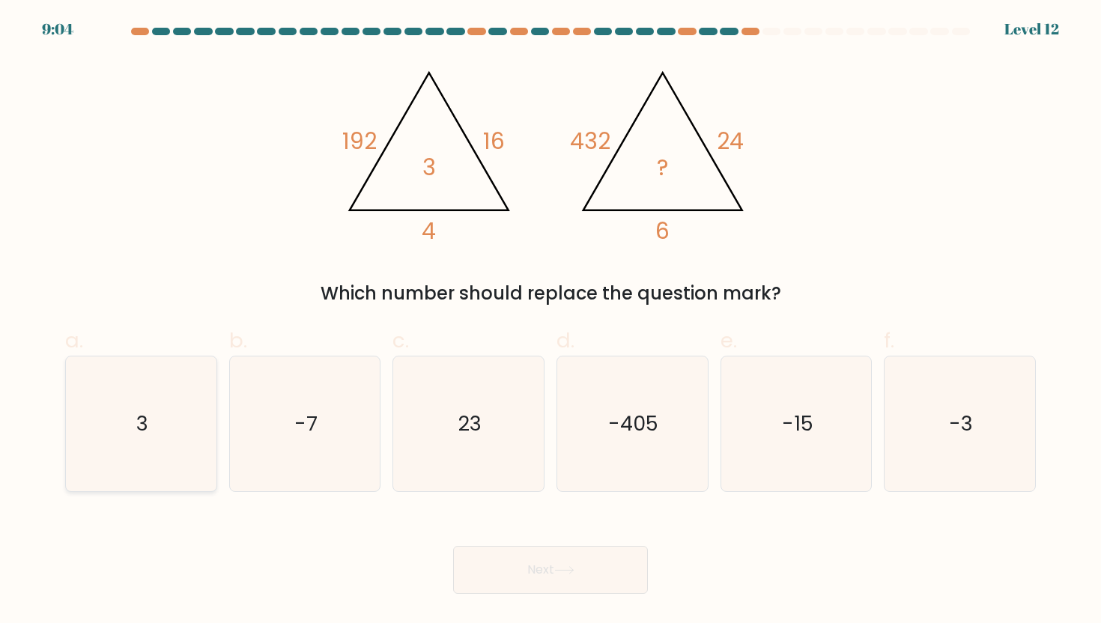
click at [118, 442] on icon "3" at bounding box center [140, 424] width 135 height 135
click at [551, 321] on input "a. 3" at bounding box center [551, 317] width 1 height 10
radio input "true"
click at [506, 554] on button "Next" at bounding box center [550, 570] width 195 height 48
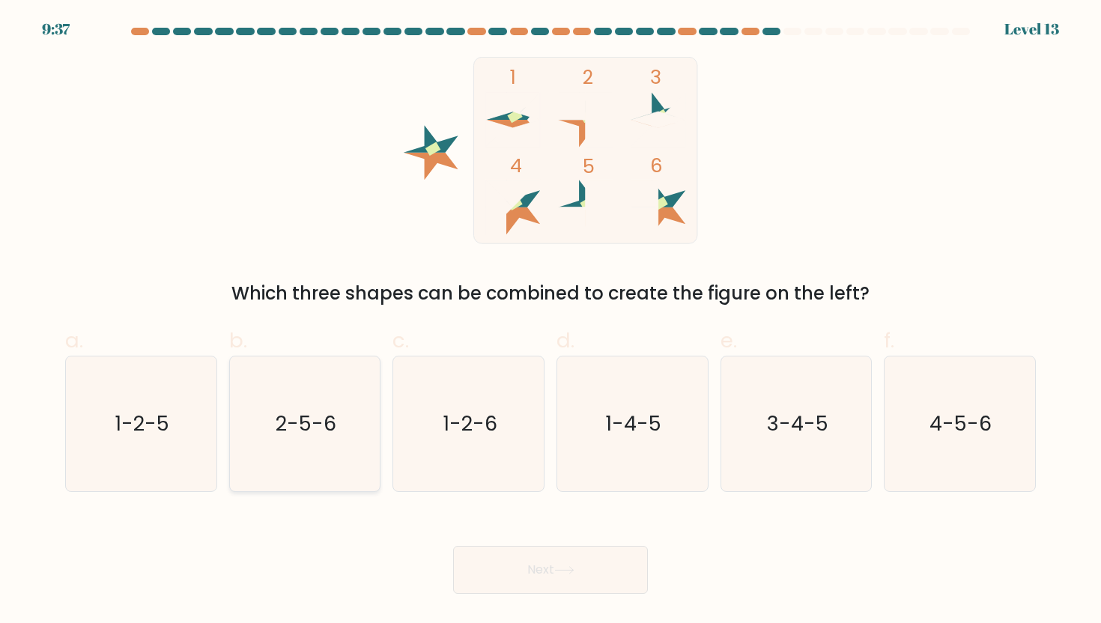
click at [343, 440] on icon "2-5-6" at bounding box center [304, 424] width 135 height 135
click at [551, 321] on input "b. 2-5-6" at bounding box center [551, 317] width 1 height 10
radio input "true"
click at [494, 558] on button "Next" at bounding box center [550, 570] width 195 height 48
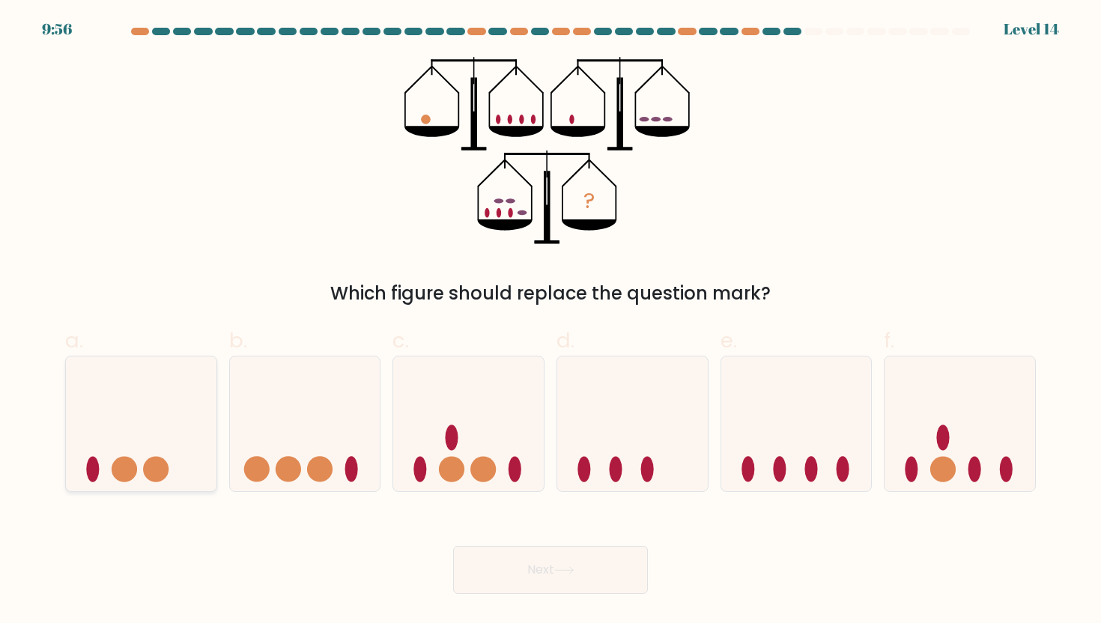
click at [128, 400] on icon at bounding box center [141, 424] width 151 height 124
click at [551, 321] on input "a." at bounding box center [551, 317] width 1 height 10
radio input "true"
click at [849, 429] on icon at bounding box center [796, 424] width 151 height 124
click at [551, 321] on input "e." at bounding box center [551, 317] width 1 height 10
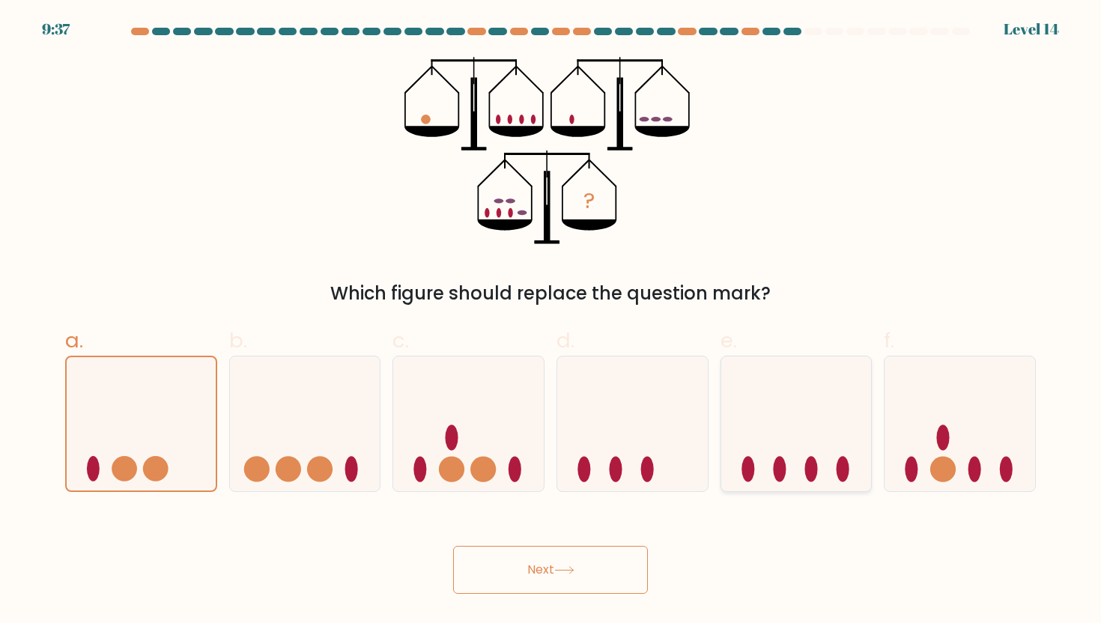
radio input "true"
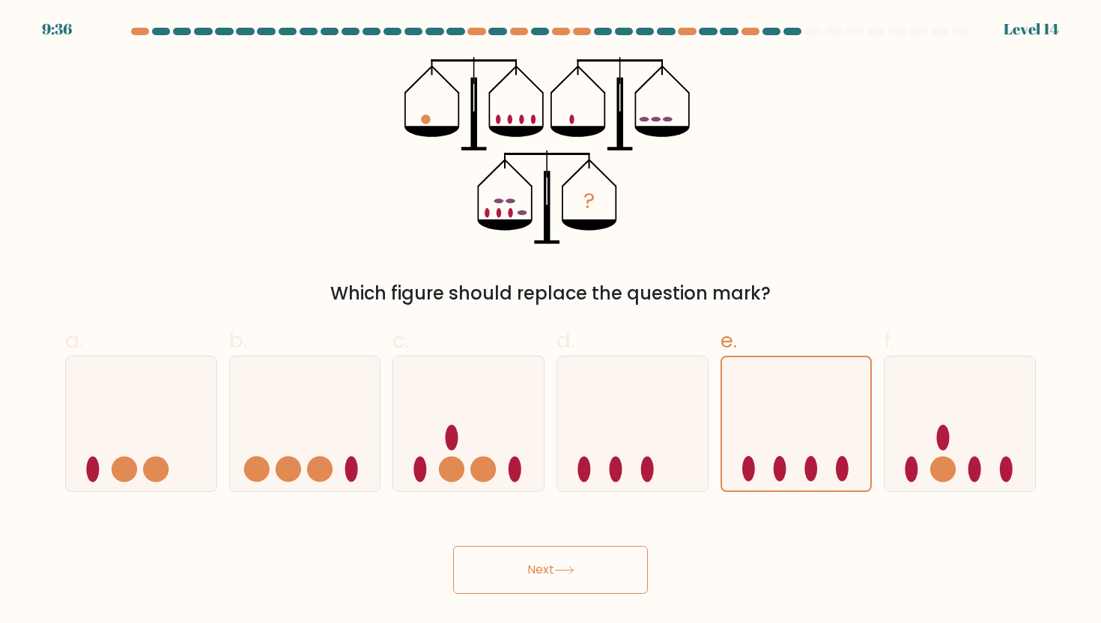
click at [587, 572] on button "Next" at bounding box center [550, 570] width 195 height 48
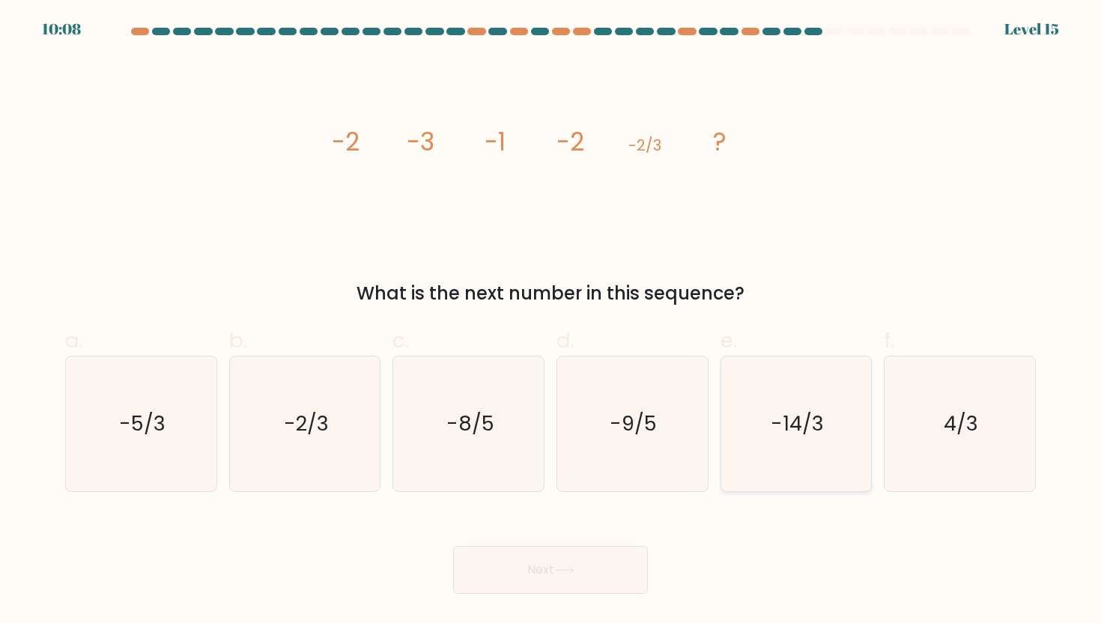
click at [774, 457] on icon "-14/3" at bounding box center [796, 424] width 135 height 135
click at [551, 321] on input "e. -14/3" at bounding box center [551, 317] width 1 height 10
radio input "true"
click at [607, 561] on button "Next" at bounding box center [550, 570] width 195 height 48
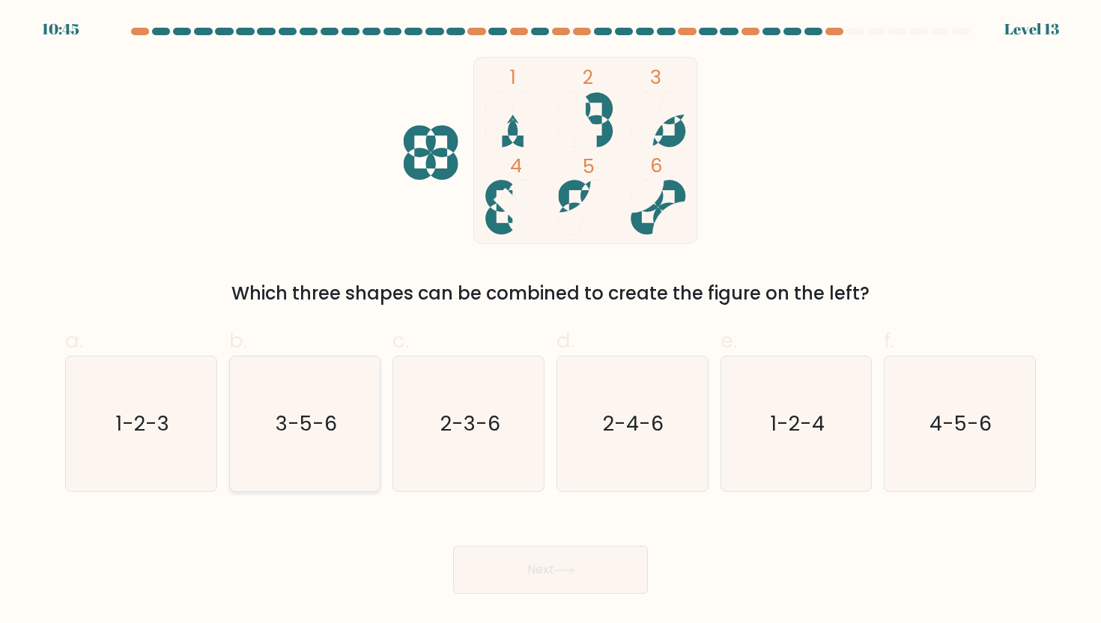
click at [360, 439] on icon "3-5-6" at bounding box center [304, 424] width 135 height 135
click at [551, 321] on input "b. 3-5-6" at bounding box center [551, 317] width 1 height 10
radio input "true"
click at [543, 573] on button "Next" at bounding box center [550, 570] width 195 height 48
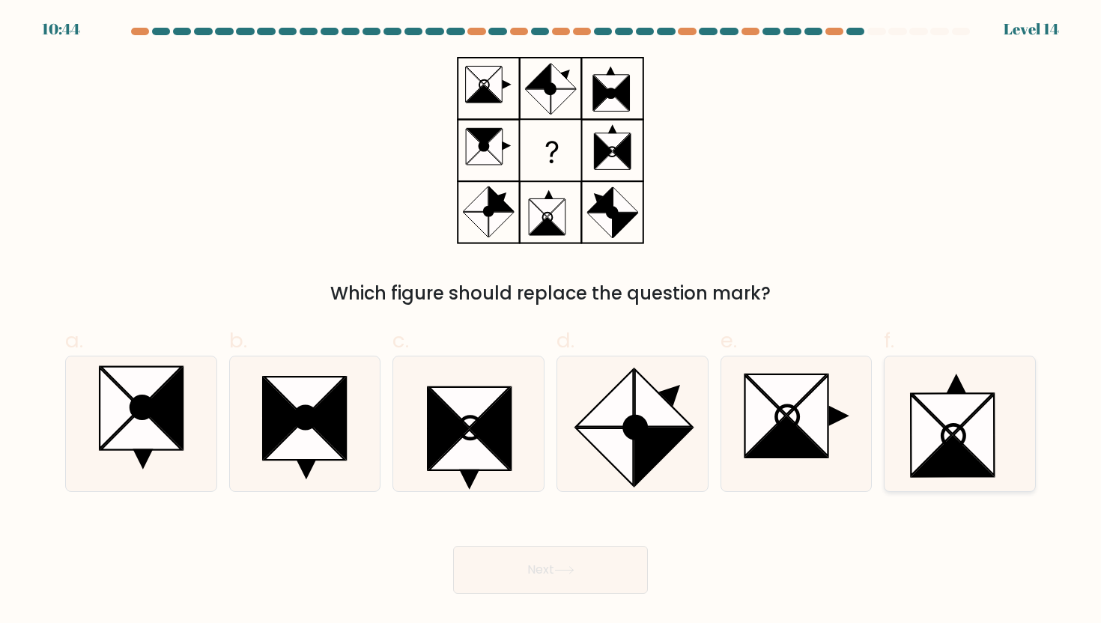
click at [912, 444] on icon at bounding box center [932, 435] width 40 height 81
click at [551, 321] on input "f." at bounding box center [551, 317] width 1 height 10
radio input "true"
click at [599, 554] on button "Next" at bounding box center [550, 570] width 195 height 48
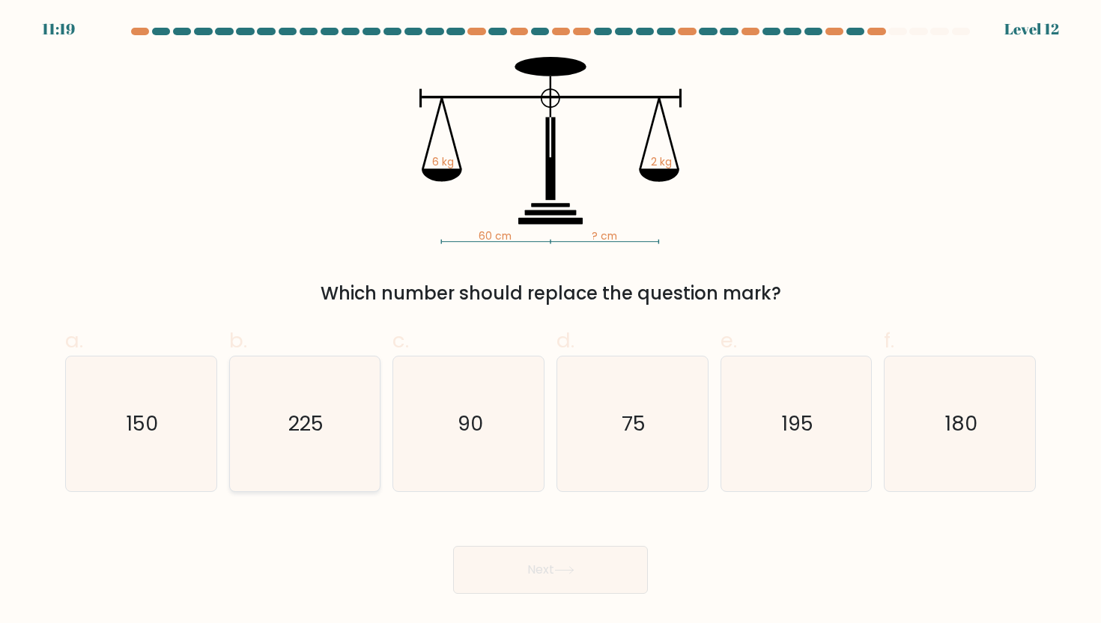
click at [365, 413] on icon "225" at bounding box center [304, 424] width 135 height 135
click at [551, 321] on input "b. 225" at bounding box center [551, 317] width 1 height 10
radio input "true"
click at [522, 553] on button "Next" at bounding box center [550, 570] width 195 height 48
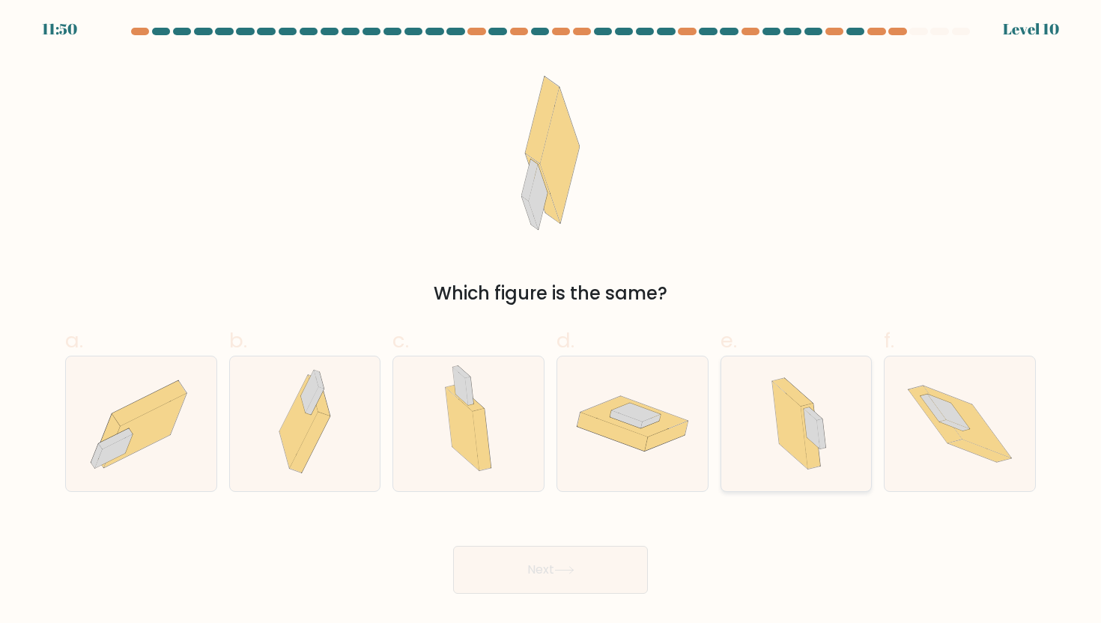
click at [812, 447] on icon at bounding box center [810, 437] width 19 height 66
click at [551, 321] on input "e." at bounding box center [551, 317] width 1 height 10
radio input "true"
click at [593, 566] on button "Next" at bounding box center [550, 570] width 195 height 48
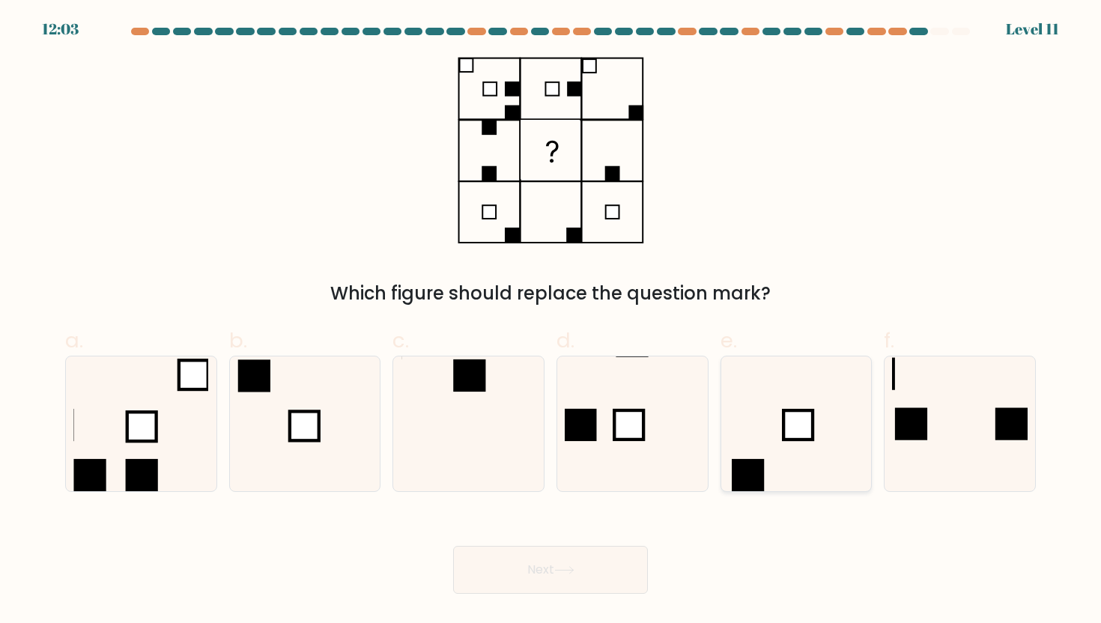
click at [751, 430] on icon at bounding box center [796, 424] width 135 height 135
click at [551, 321] on input "e." at bounding box center [551, 317] width 1 height 10
radio input "true"
click at [570, 569] on icon at bounding box center [564, 570] width 20 height 8
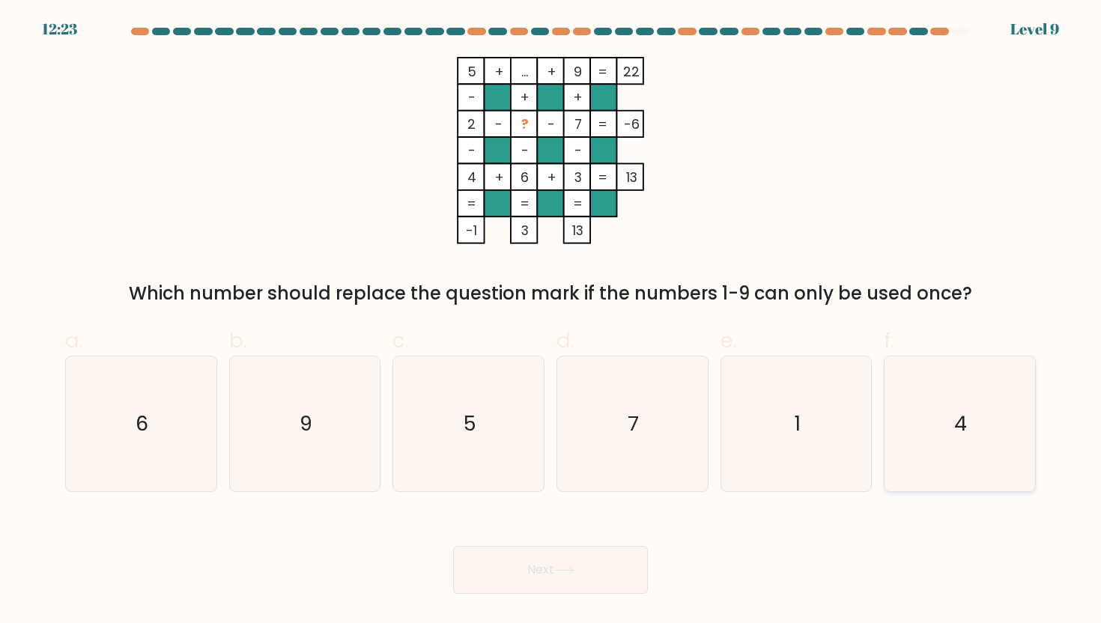
click at [886, 380] on div "4" at bounding box center [960, 424] width 152 height 136
click at [551, 321] on input "f. 4" at bounding box center [551, 317] width 1 height 10
radio input "true"
click at [525, 583] on button "Next" at bounding box center [550, 570] width 195 height 48
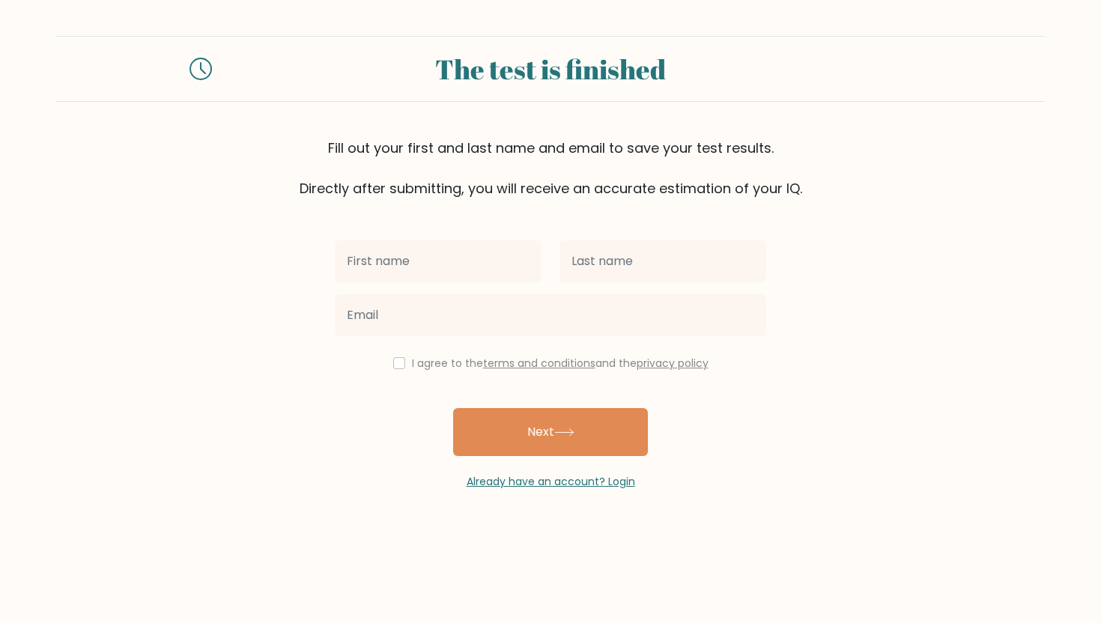
click at [432, 243] on input "text" at bounding box center [438, 261] width 207 height 42
type input "Kirsten Margaret"
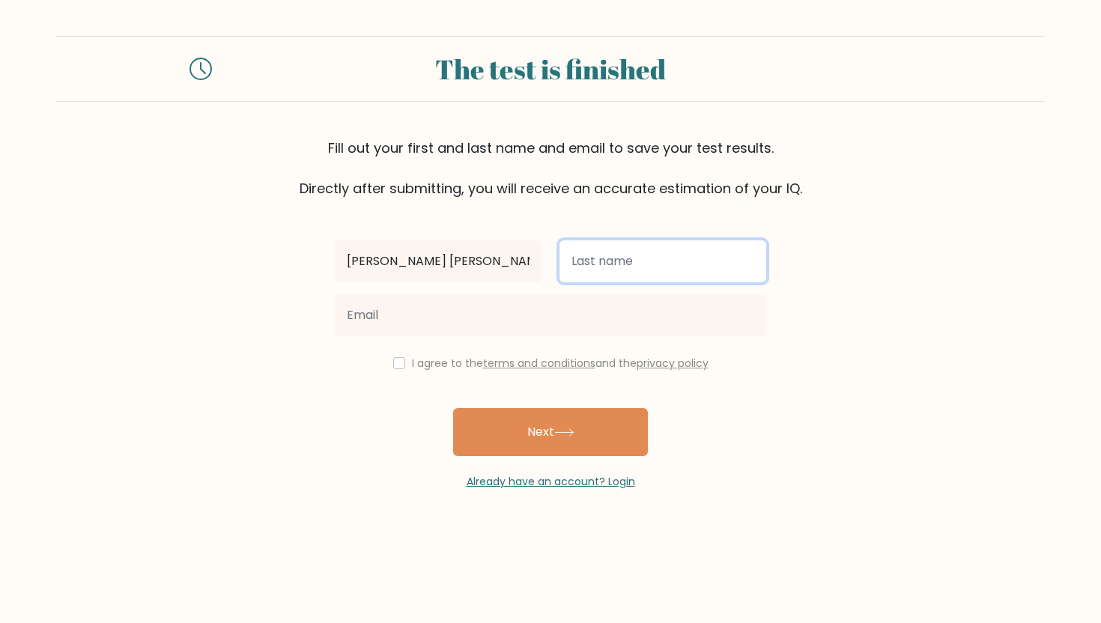
click at [605, 278] on input "text" at bounding box center [663, 261] width 207 height 42
type input "Roxas"
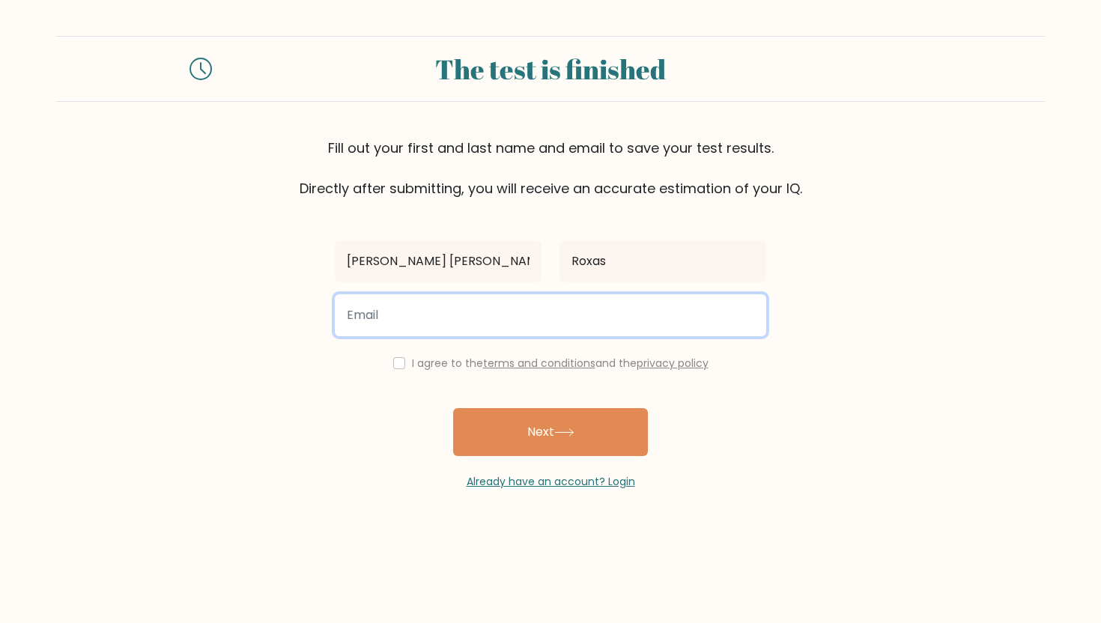
click at [584, 311] on input "email" at bounding box center [550, 315] width 431 height 42
type input "[EMAIL_ADDRESS][DOMAIN_NAME]"
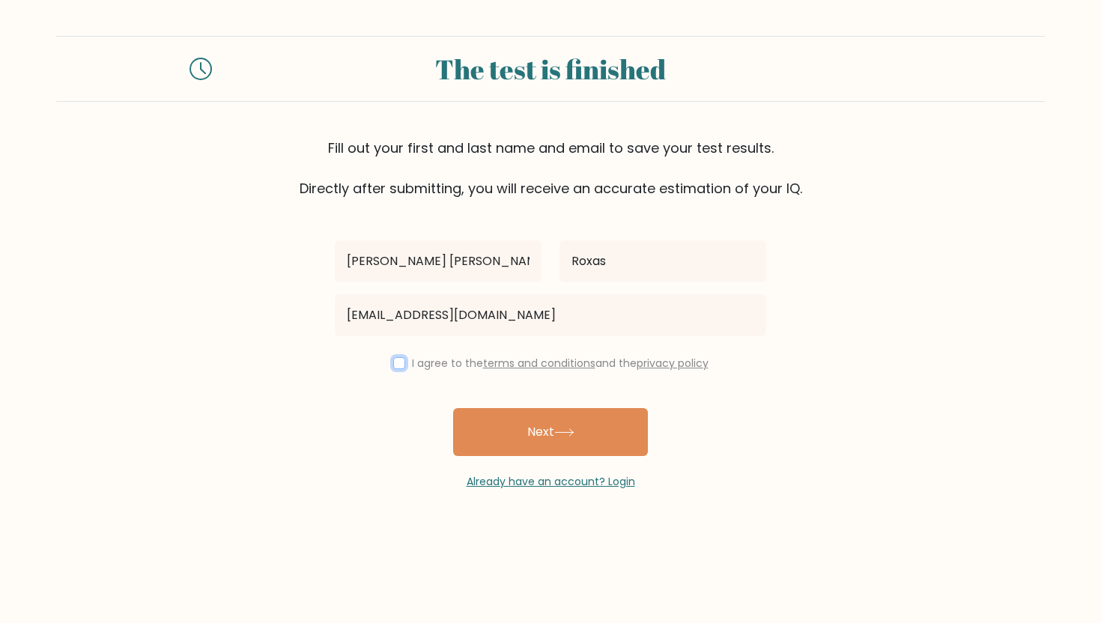
click at [398, 360] on input "checkbox" at bounding box center [399, 363] width 12 height 12
checkbox input "true"
click at [557, 458] on div "Already have an account? Login" at bounding box center [550, 473] width 431 height 34
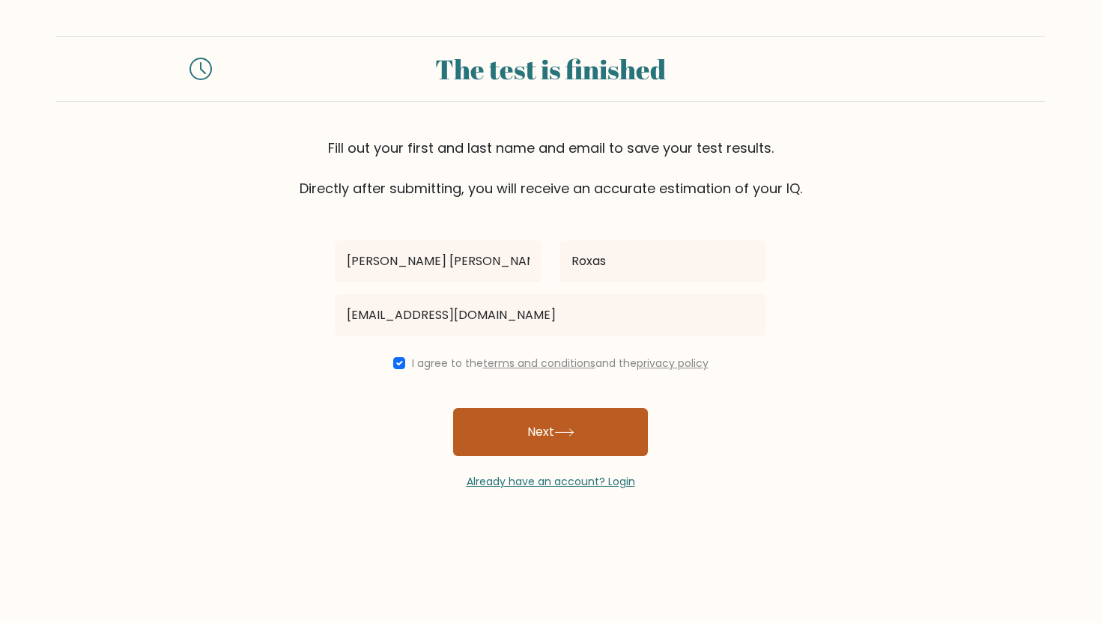
click at [541, 444] on button "Next" at bounding box center [550, 432] width 195 height 48
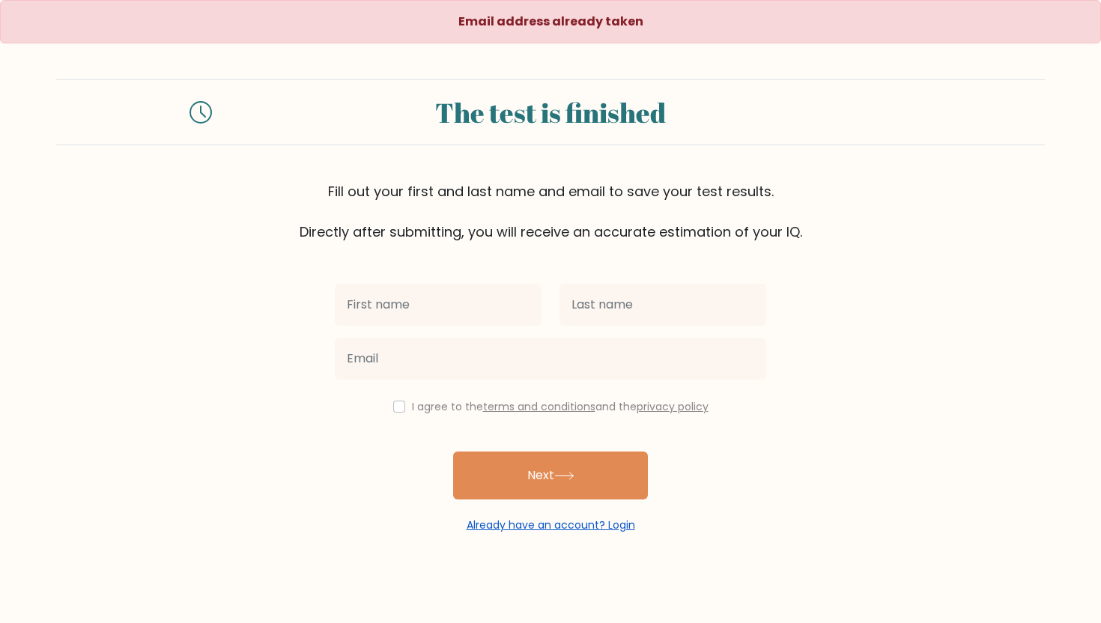
click at [554, 522] on link "Already have an account? Login" at bounding box center [551, 525] width 169 height 15
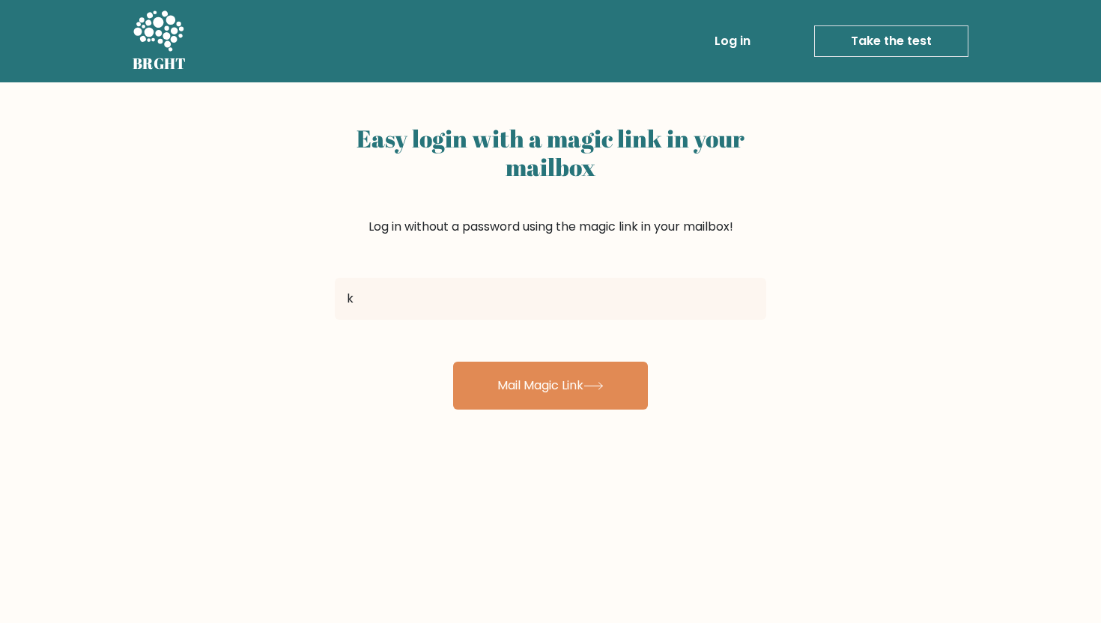
type input "[EMAIL_ADDRESS][DOMAIN_NAME]"
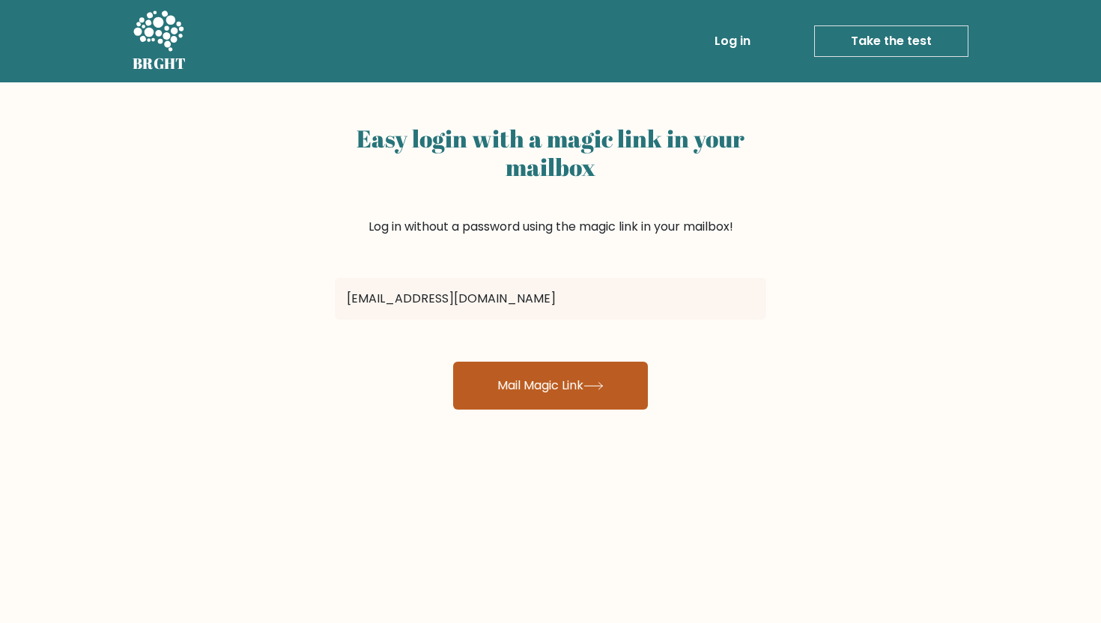
click at [503, 375] on button "Mail Magic Link" at bounding box center [550, 386] width 195 height 48
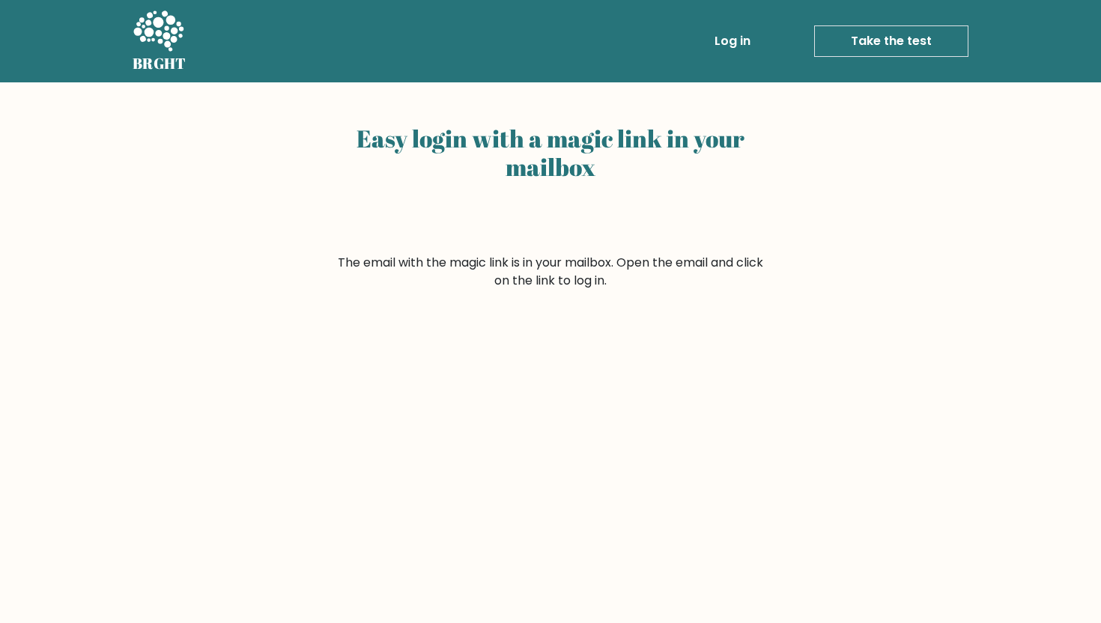
click at [621, 255] on form "The email with the magic link is in your mailbox. Open the email and click on t…" at bounding box center [550, 272] width 431 height 36
click at [551, 270] on form "The email with the magic link is in your mailbox. Open the email and click on t…" at bounding box center [550, 272] width 431 height 36
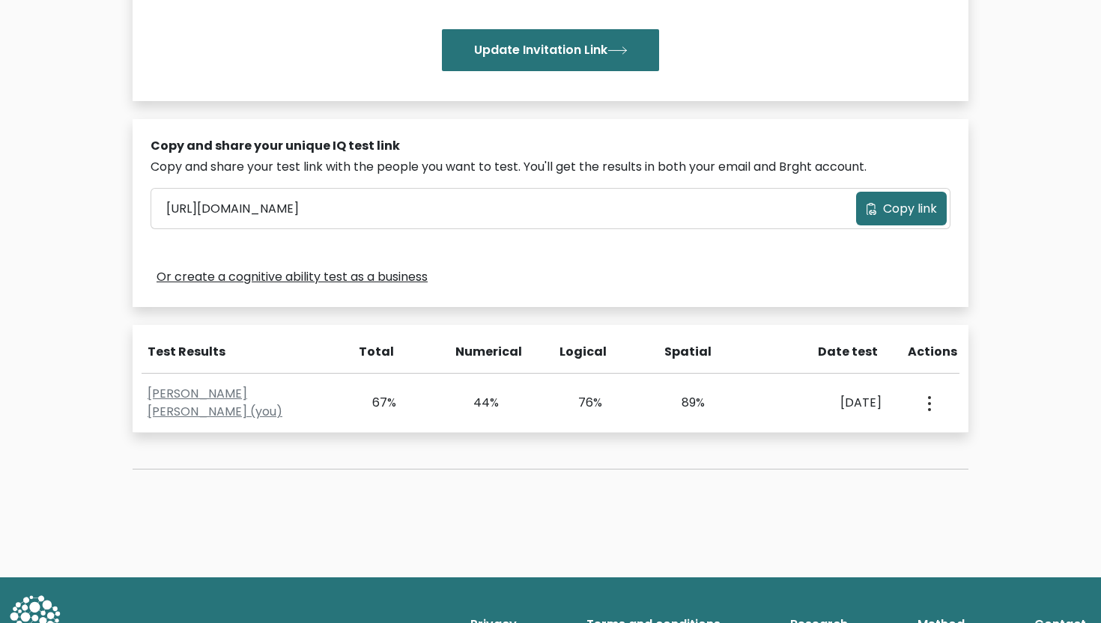
scroll to position [356, 0]
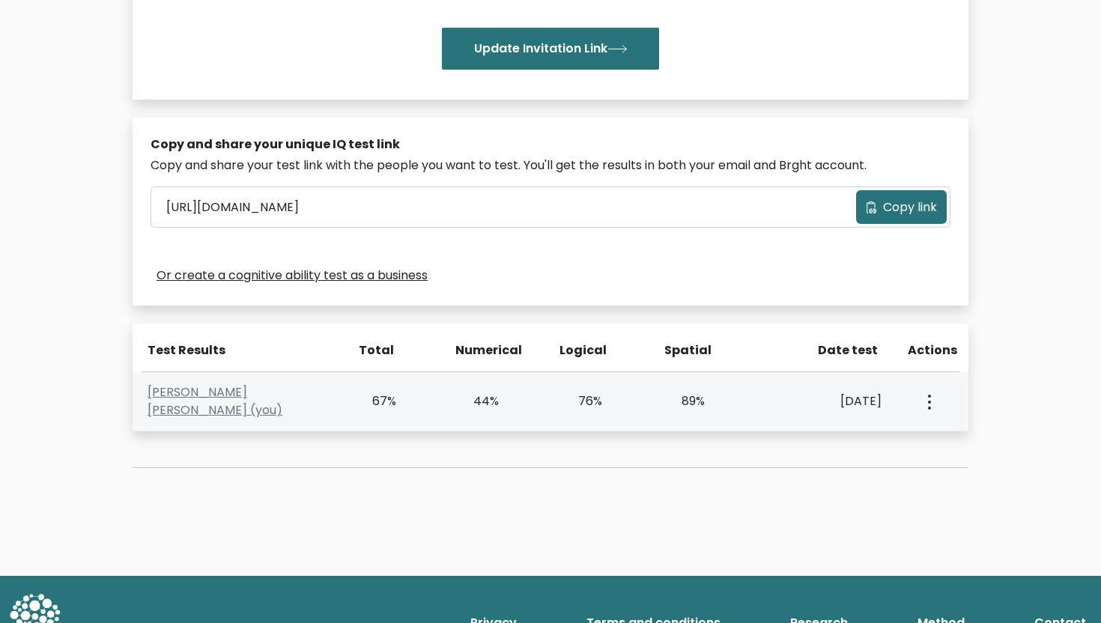
click at [926, 410] on button "button" at bounding box center [928, 401] width 12 height 46
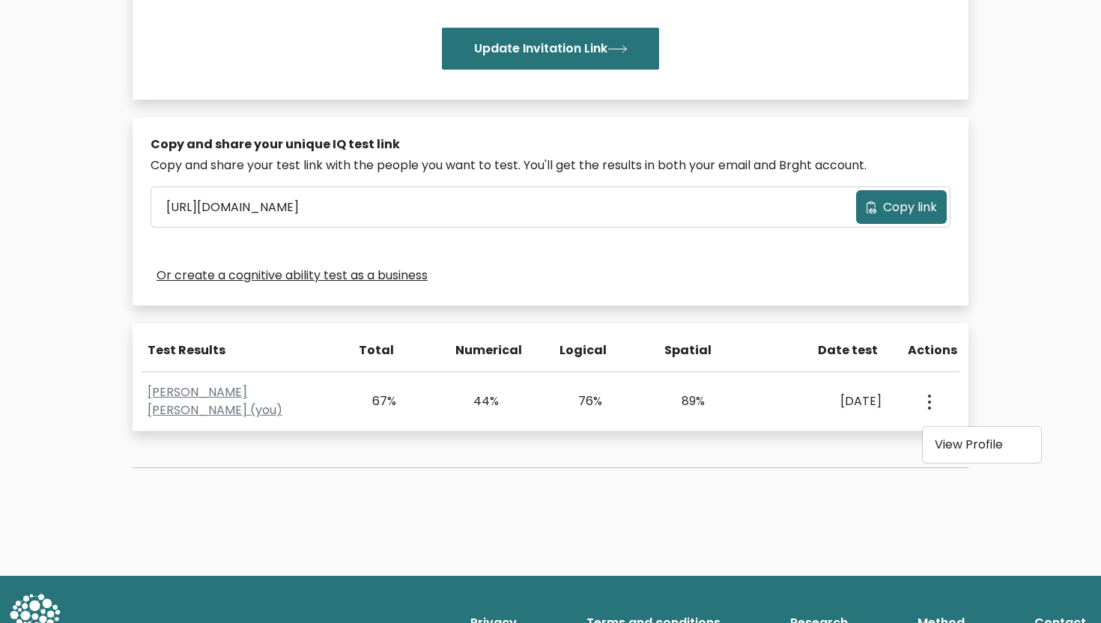
click at [1015, 381] on div "Test the IQ of other people 40 questions 30 minutes English Create your unique …" at bounding box center [550, 151] width 1101 height 849
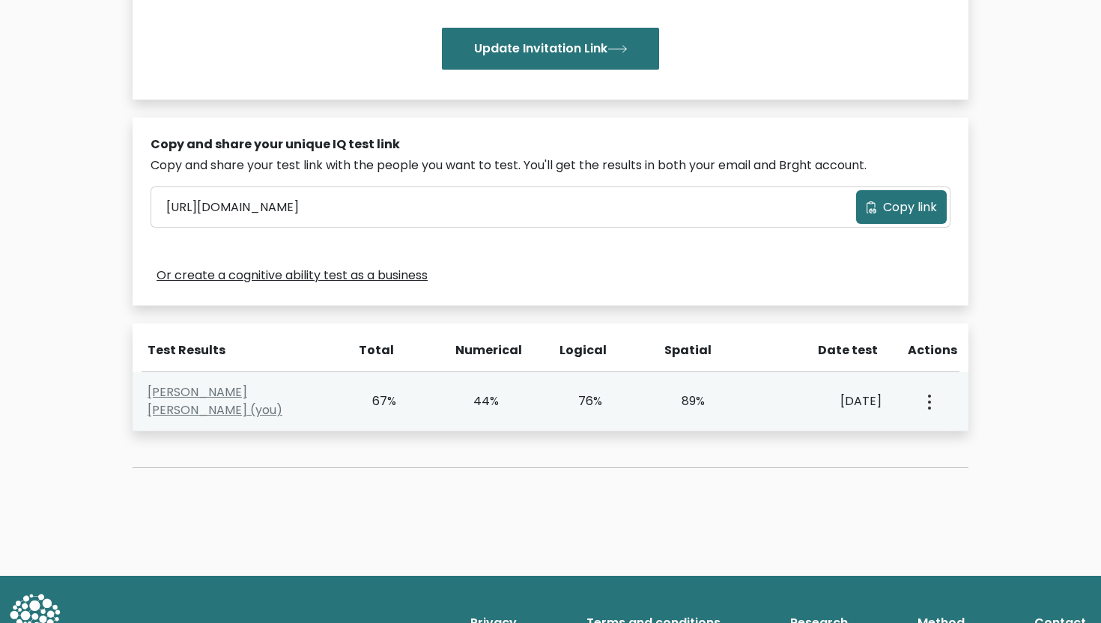
click at [757, 403] on div "[DATE]" at bounding box center [825, 402] width 137 height 18
click at [944, 410] on div "View Profile" at bounding box center [928, 401] width 51 height 46
click at [931, 404] on button "button" at bounding box center [928, 401] width 12 height 46
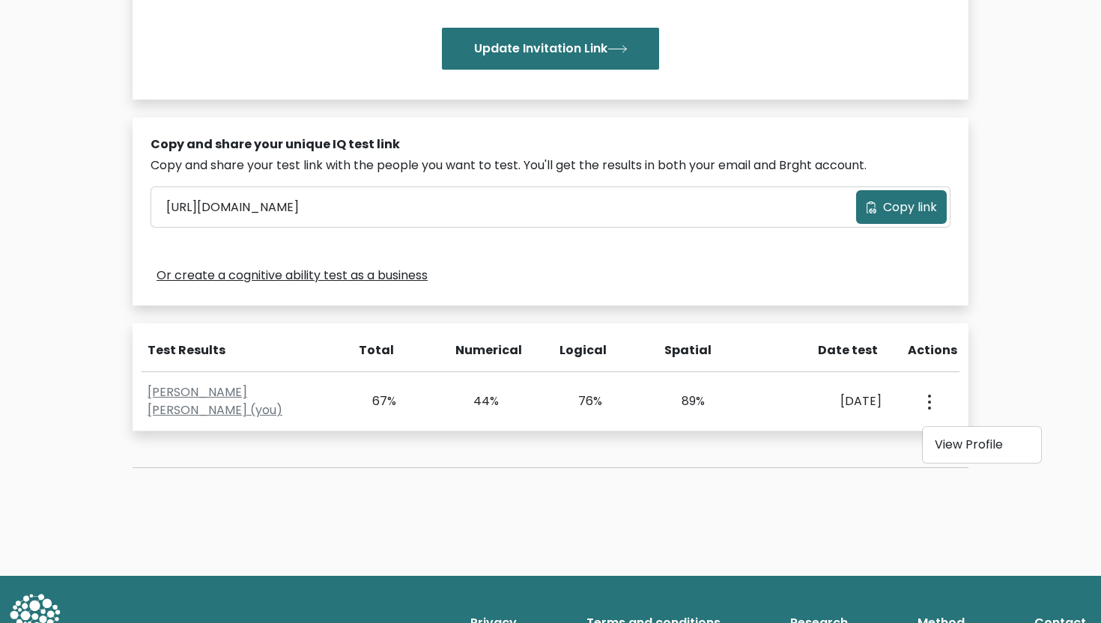
click at [987, 358] on div "Test the IQ of other people 40 questions 30 minutes English Create your unique …" at bounding box center [550, 151] width 1101 height 849
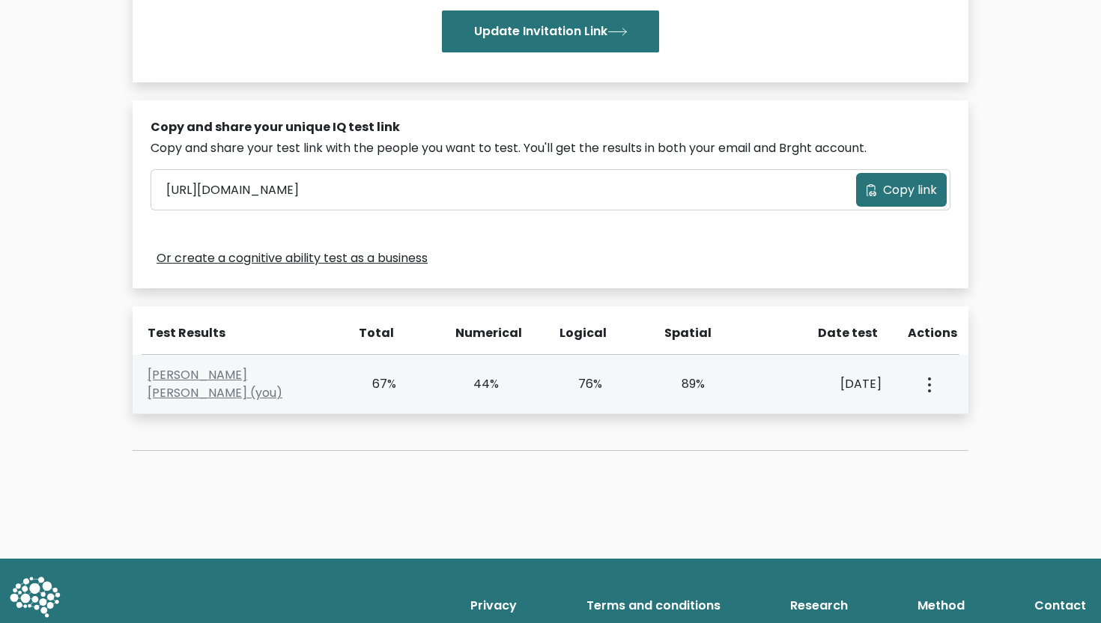
scroll to position [371, 0]
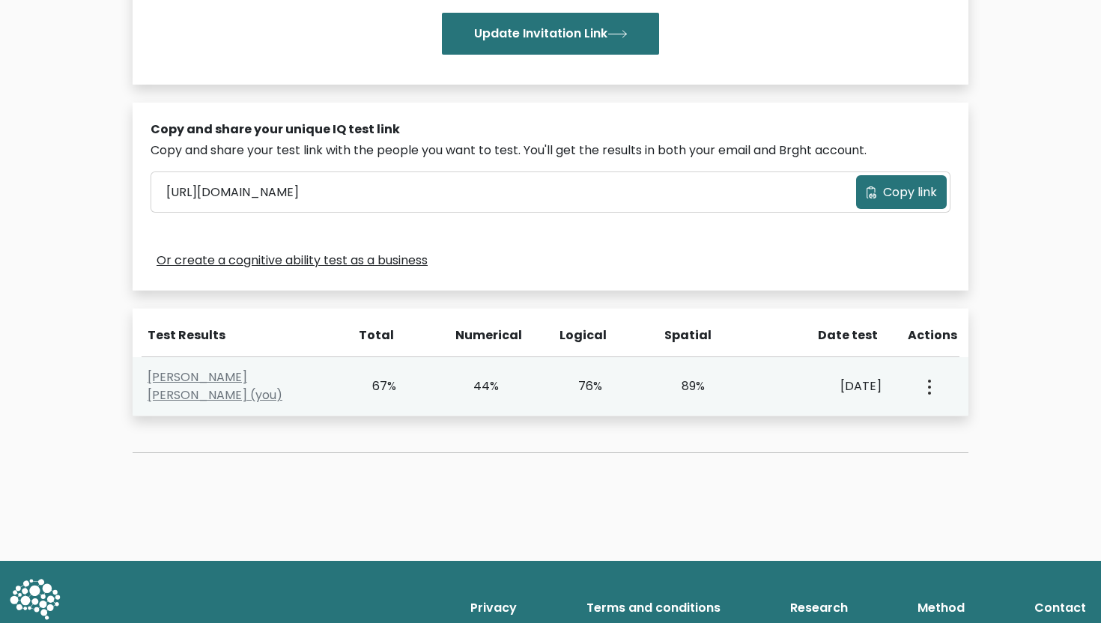
click at [928, 387] on circle "button" at bounding box center [929, 387] width 3 height 3
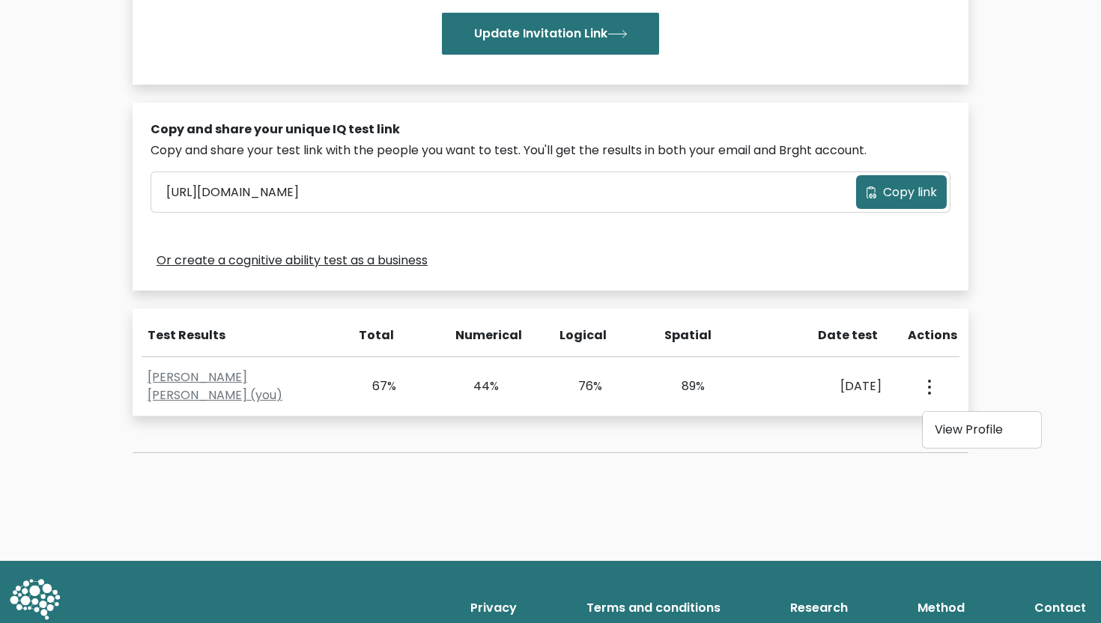
click at [1031, 350] on div "Test the IQ of other people 40 questions 30 minutes English Create your unique …" at bounding box center [550, 136] width 1101 height 849
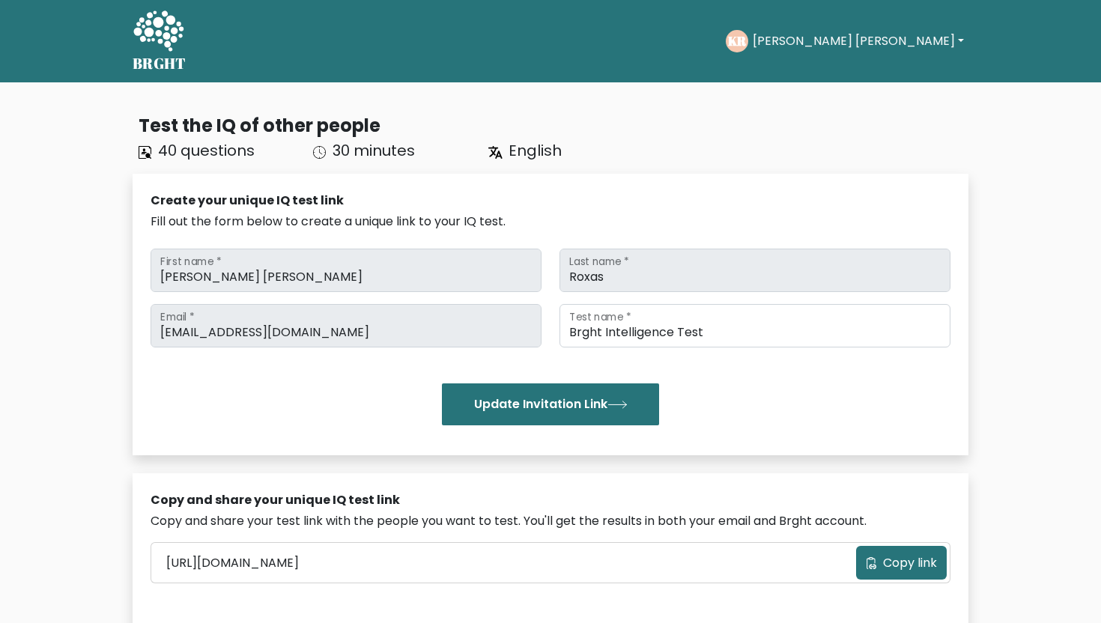
click at [874, 45] on button "[PERSON_NAME] [PERSON_NAME]" at bounding box center [858, 40] width 220 height 19
click at [845, 67] on link "Dashboard" at bounding box center [786, 73] width 118 height 24
click at [139, 23] on icon at bounding box center [158, 30] width 50 height 40
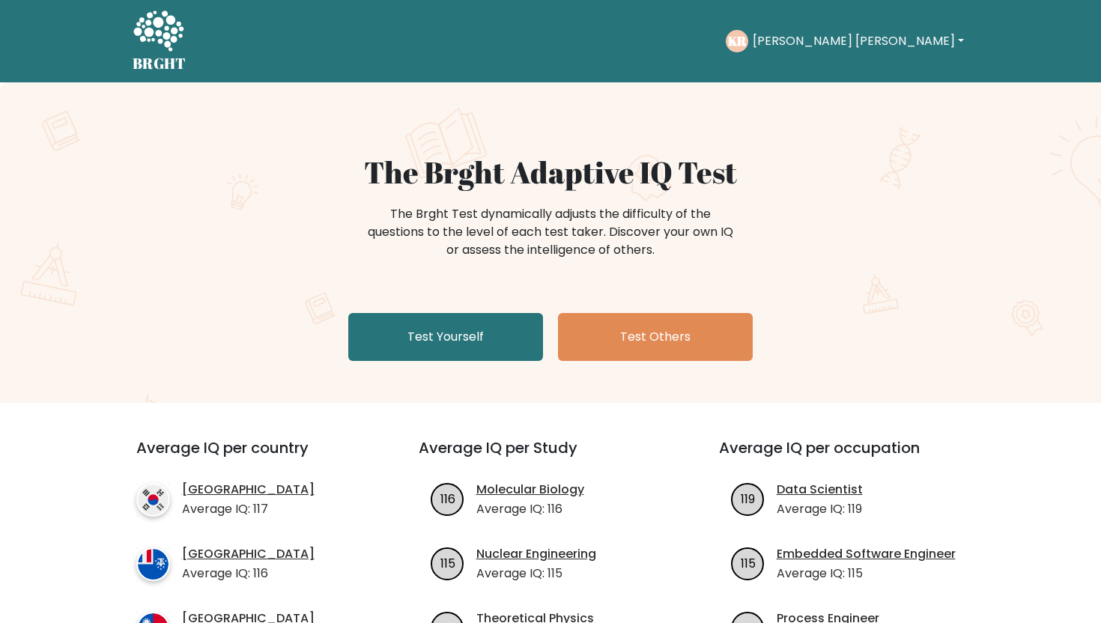
click at [921, 37] on button "[PERSON_NAME] [PERSON_NAME]" at bounding box center [858, 40] width 220 height 19
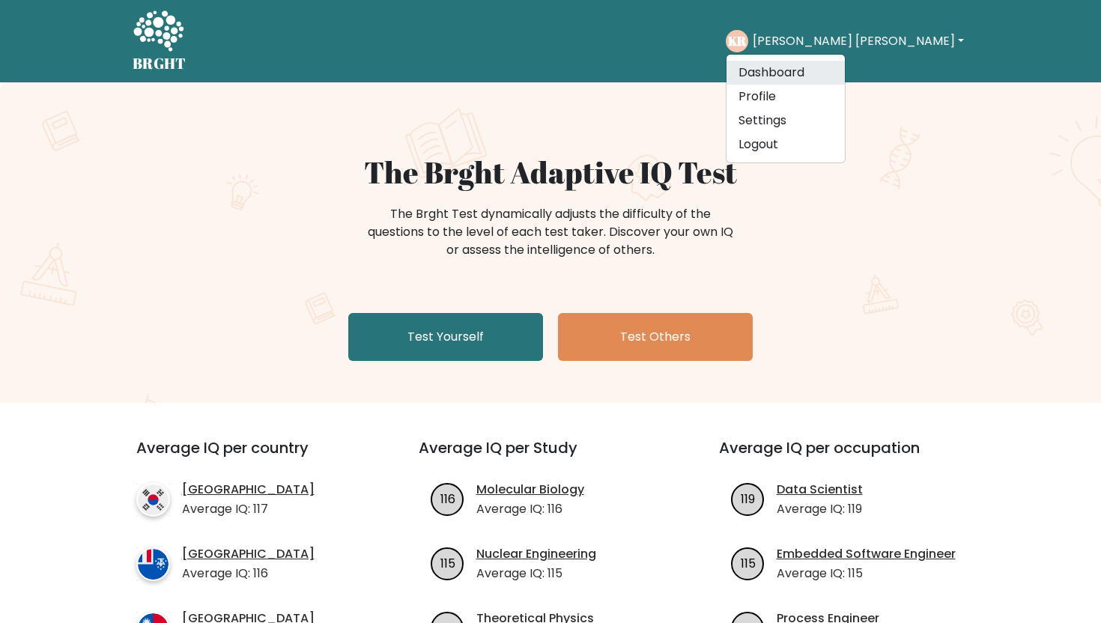
click at [845, 74] on link "Dashboard" at bounding box center [786, 73] width 118 height 24
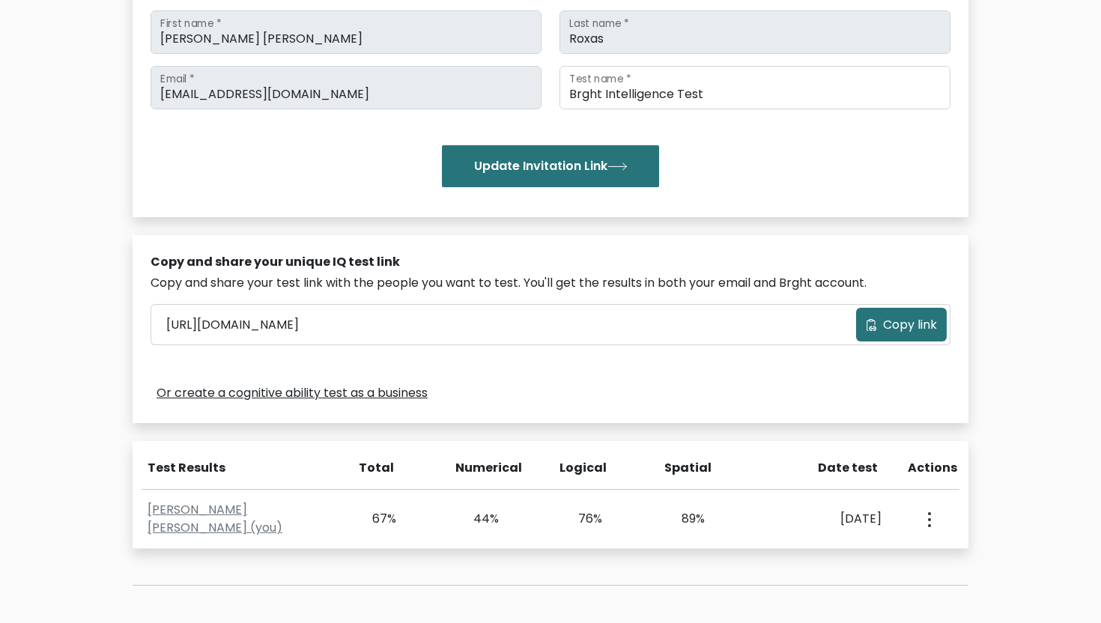
scroll to position [400, 0]
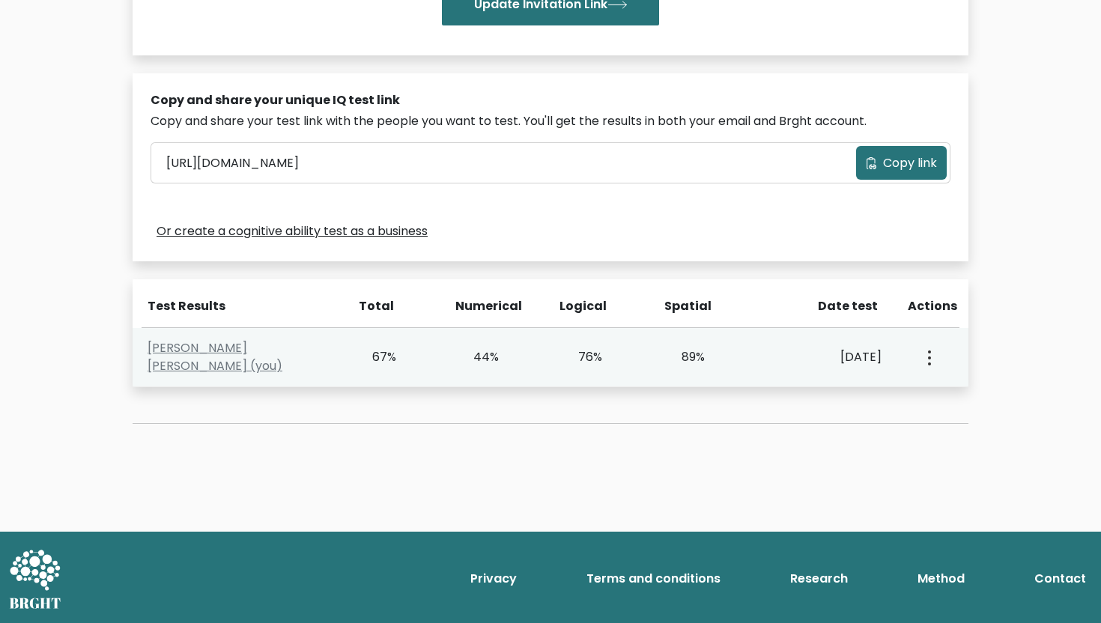
click at [931, 352] on button "button" at bounding box center [928, 357] width 12 height 46
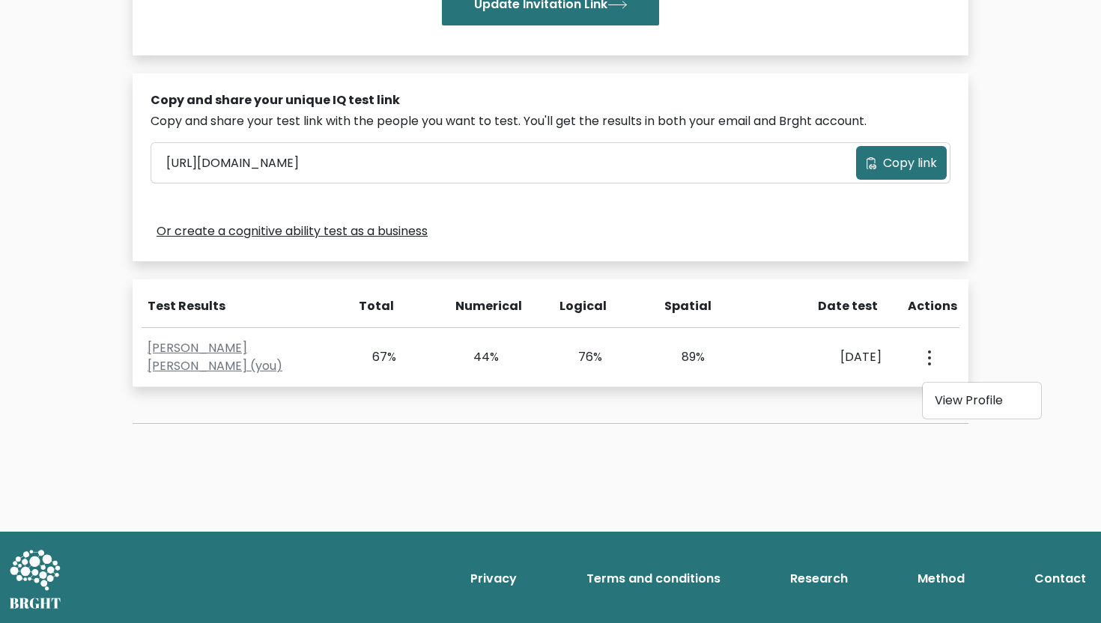
click at [812, 270] on div "Test the IQ of other people 40 questions 30 minutes English Create your unique …" at bounding box center [551, 80] width 854 height 760
